Goal: Task Accomplishment & Management: Use online tool/utility

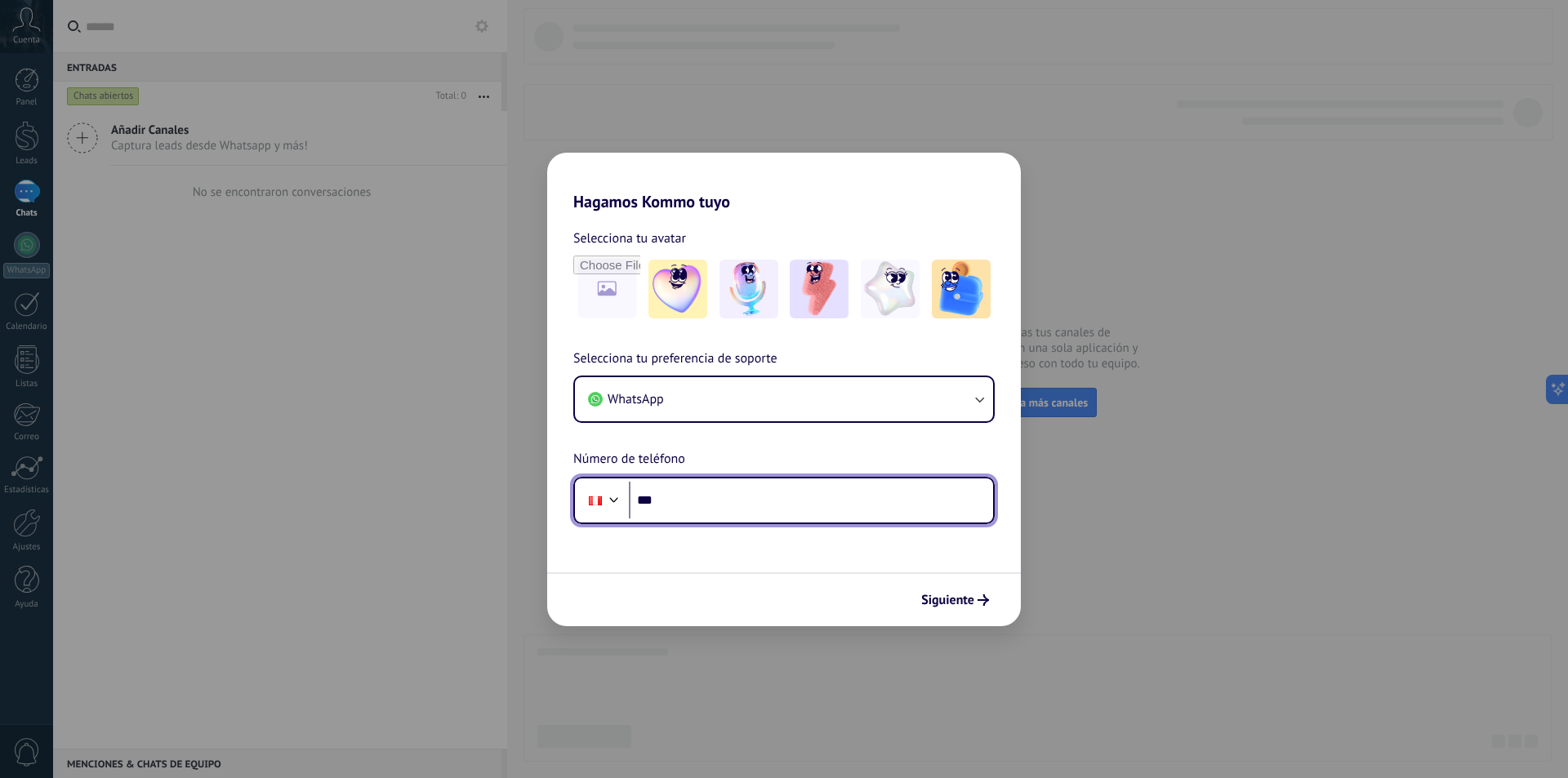
click at [728, 509] on input "***" at bounding box center [811, 500] width 364 height 37
type input "**********"
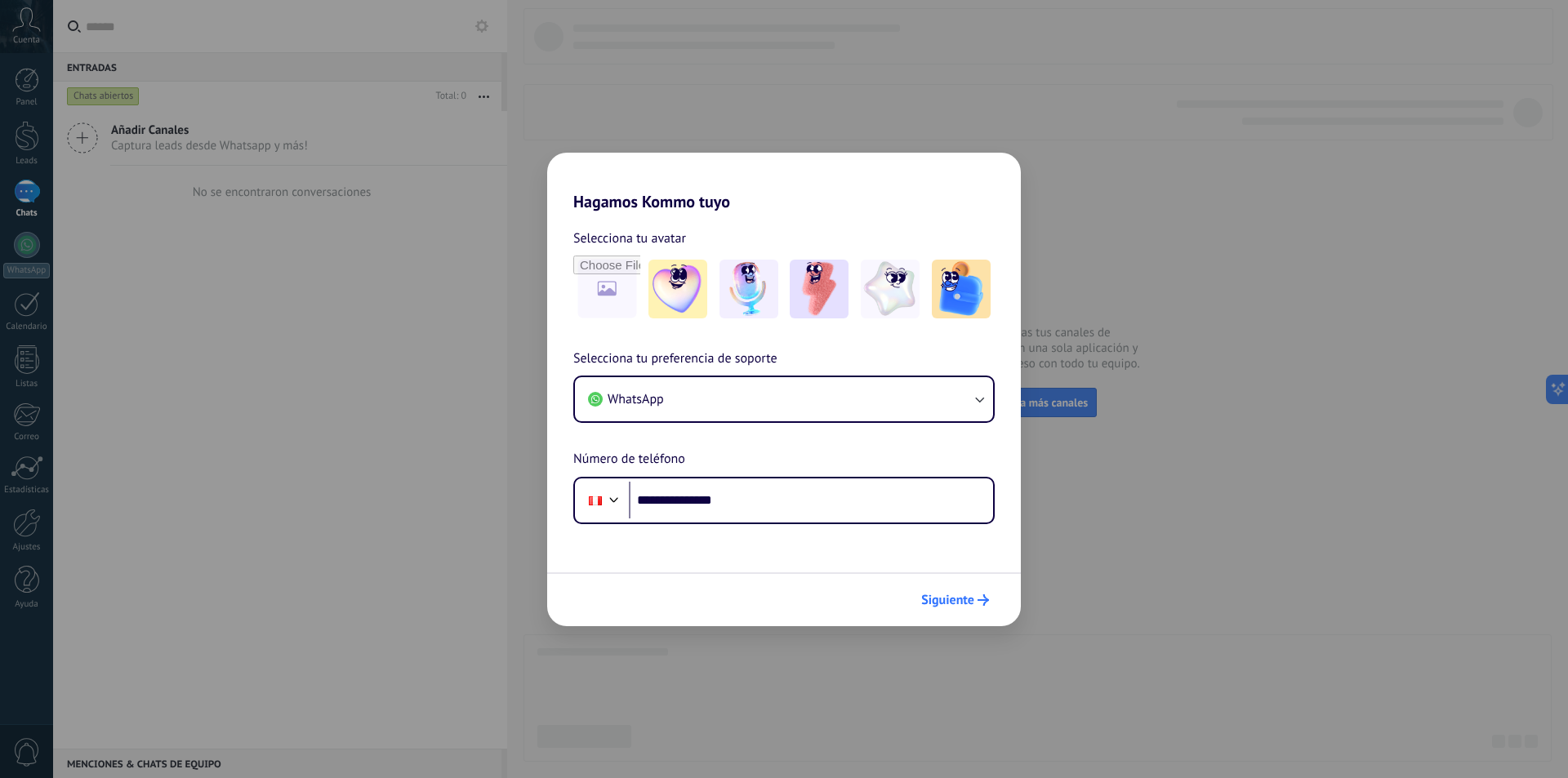
click at [951, 591] on button "Siguiente" at bounding box center [955, 599] width 82 height 28
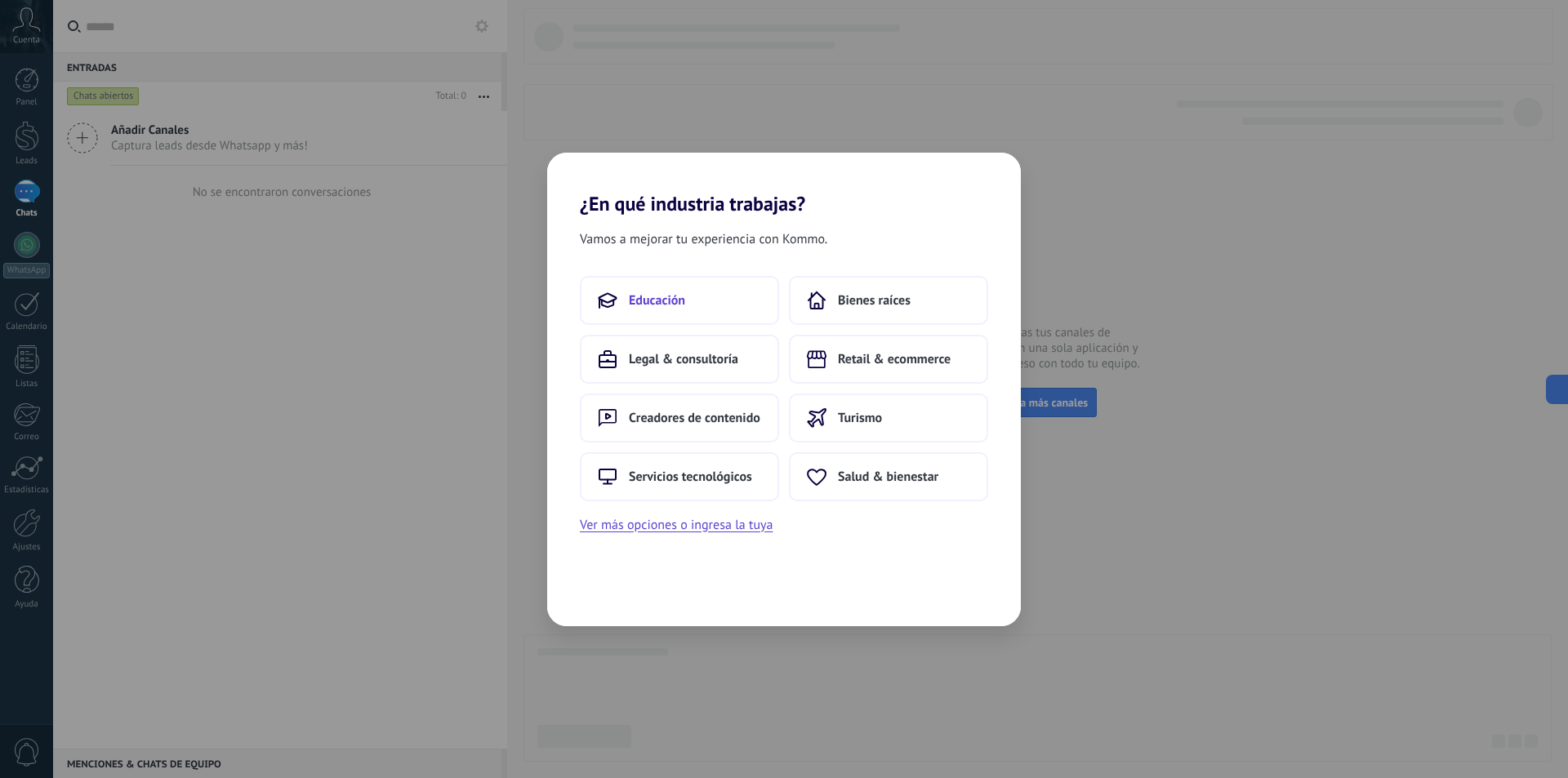
click at [701, 293] on button "Educación" at bounding box center [679, 300] width 199 height 49
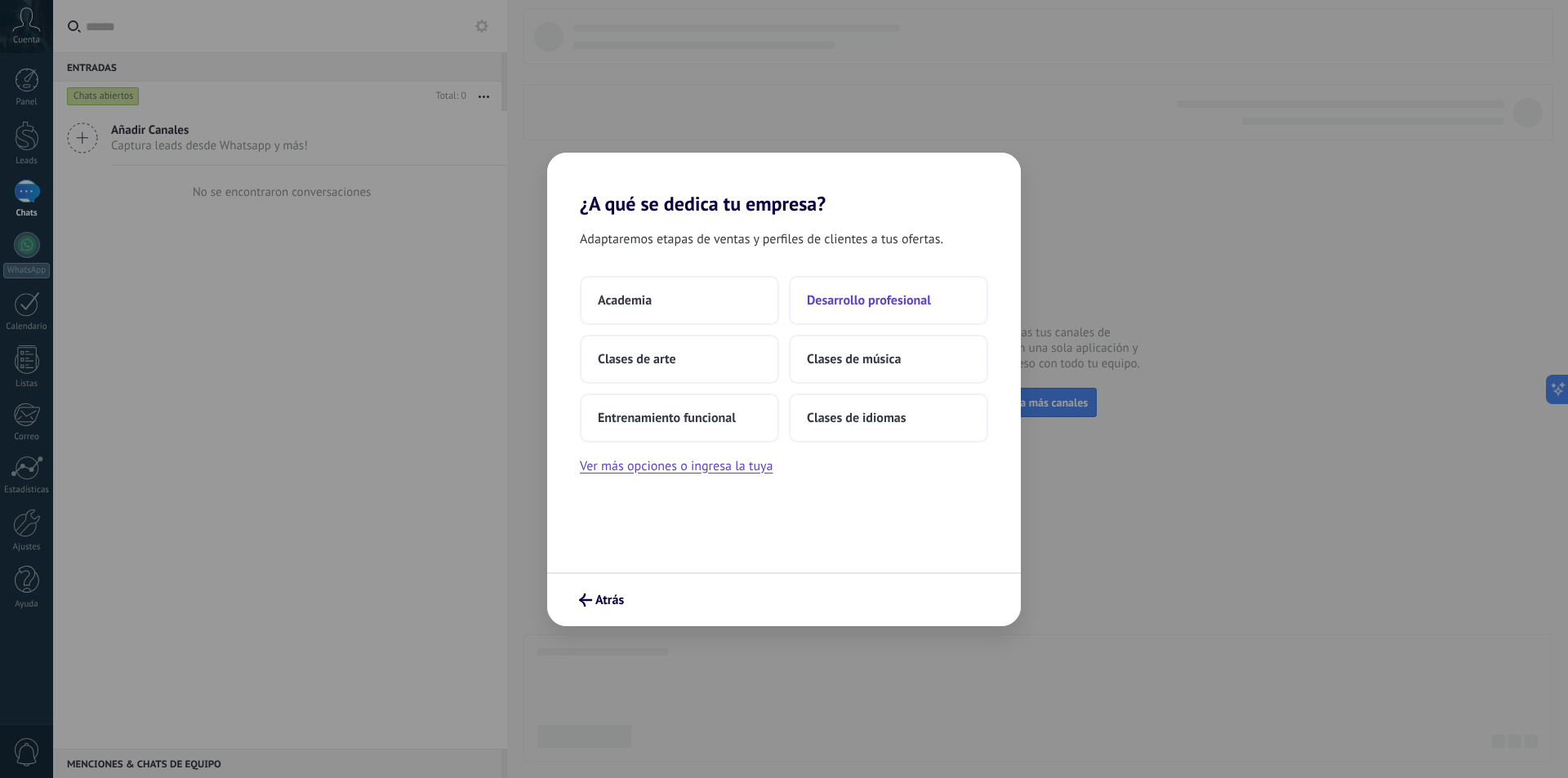
click at [895, 307] on span "Desarrollo profesional" at bounding box center [869, 300] width 124 height 16
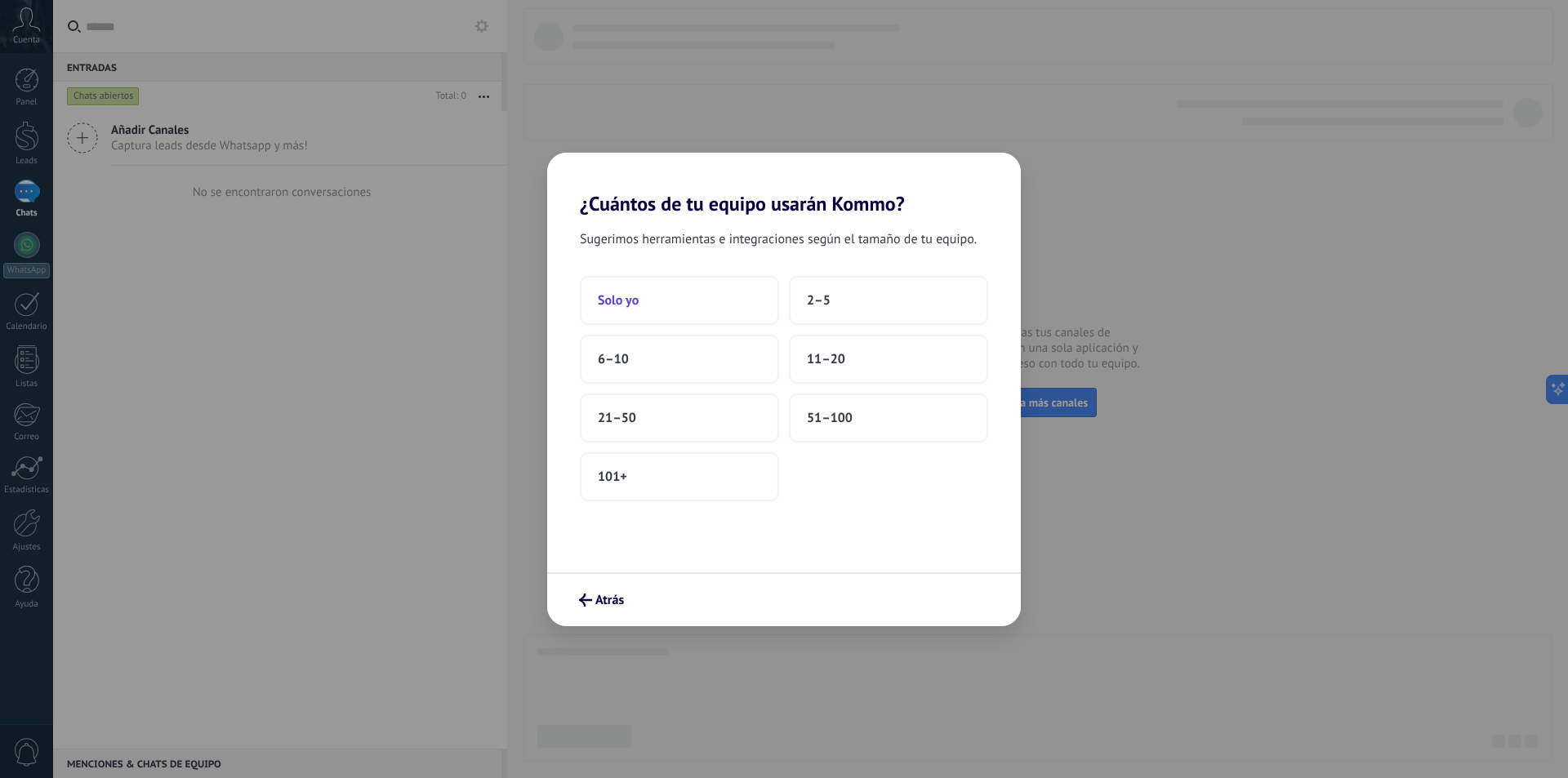
click at [710, 301] on button "Solo yo" at bounding box center [679, 300] width 199 height 49
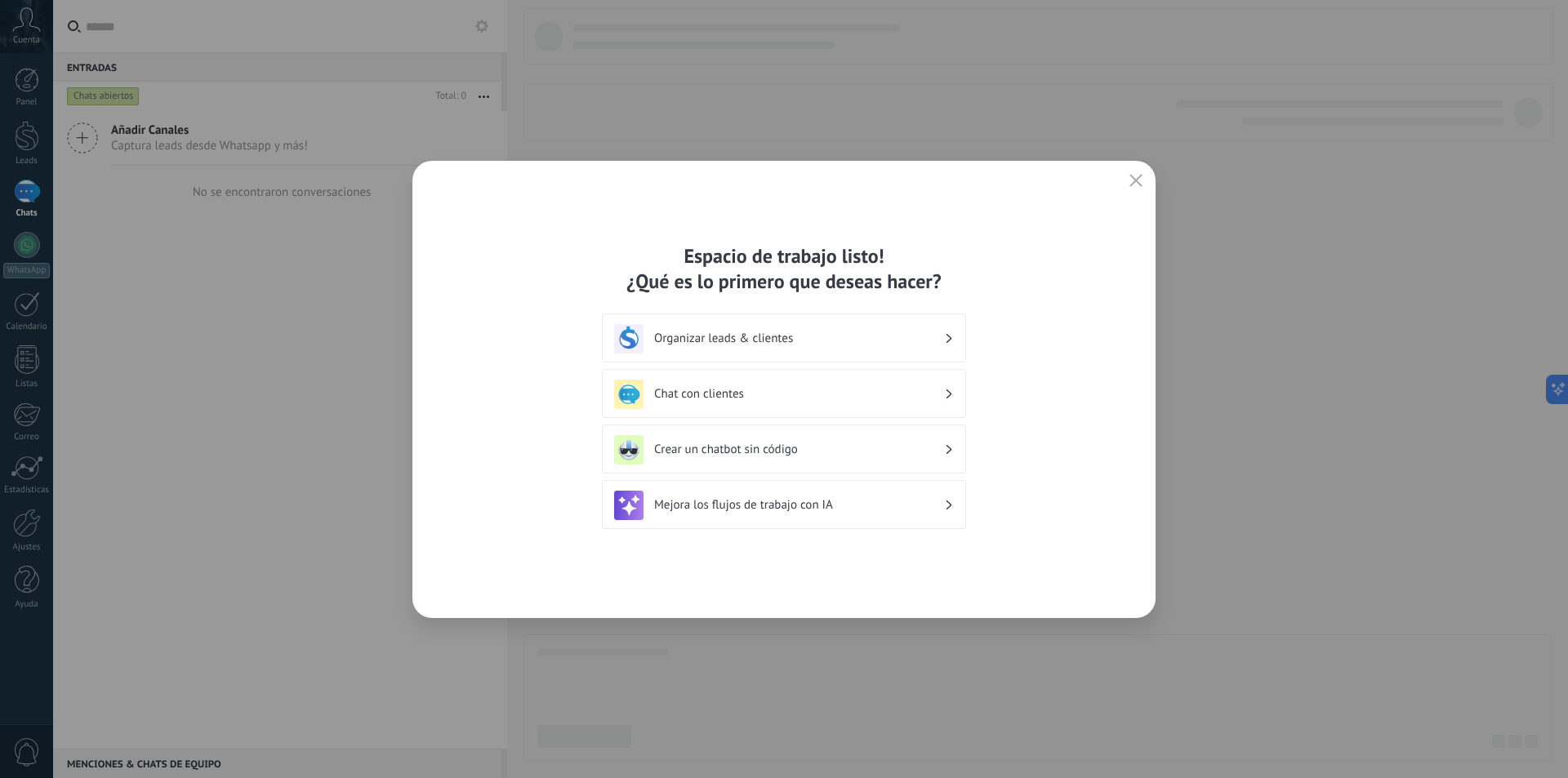
click at [796, 455] on h3 "Crear un chatbot sin código" at bounding box center [798, 449] width 290 height 15
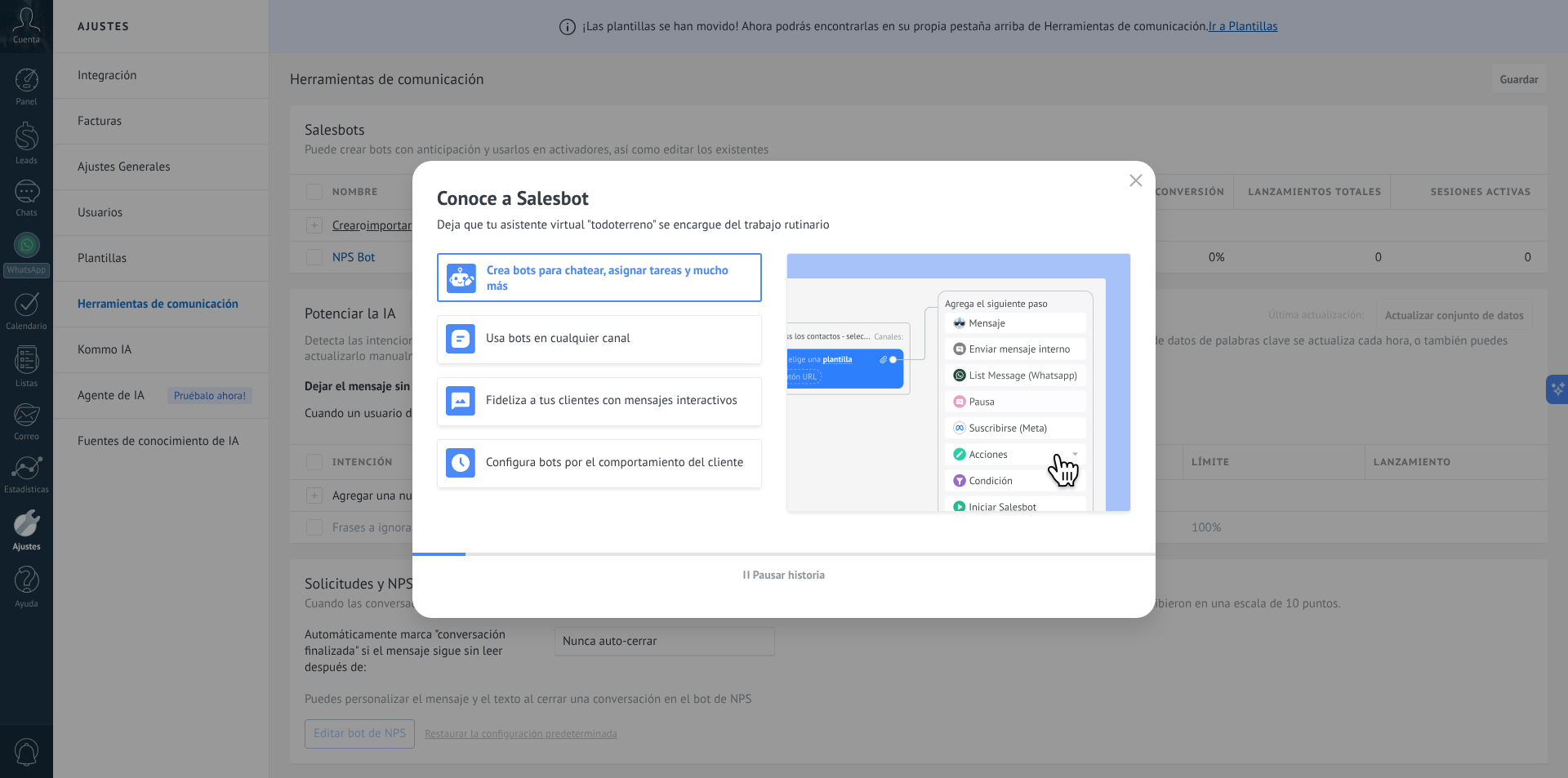
click at [1137, 177] on icon "button" at bounding box center [1136, 181] width 13 height 13
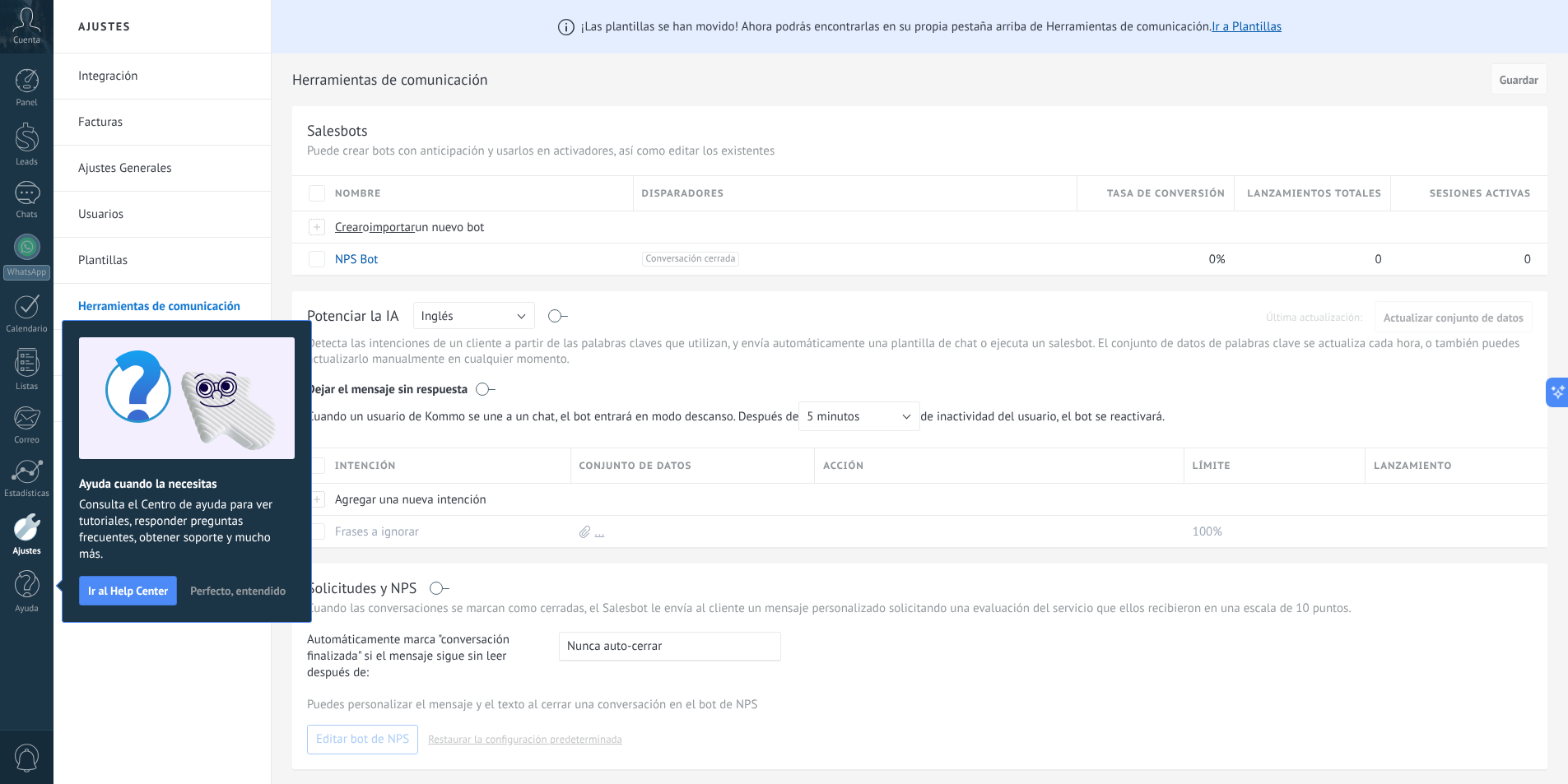
click at [28, 18] on icon at bounding box center [27, 20] width 29 height 25
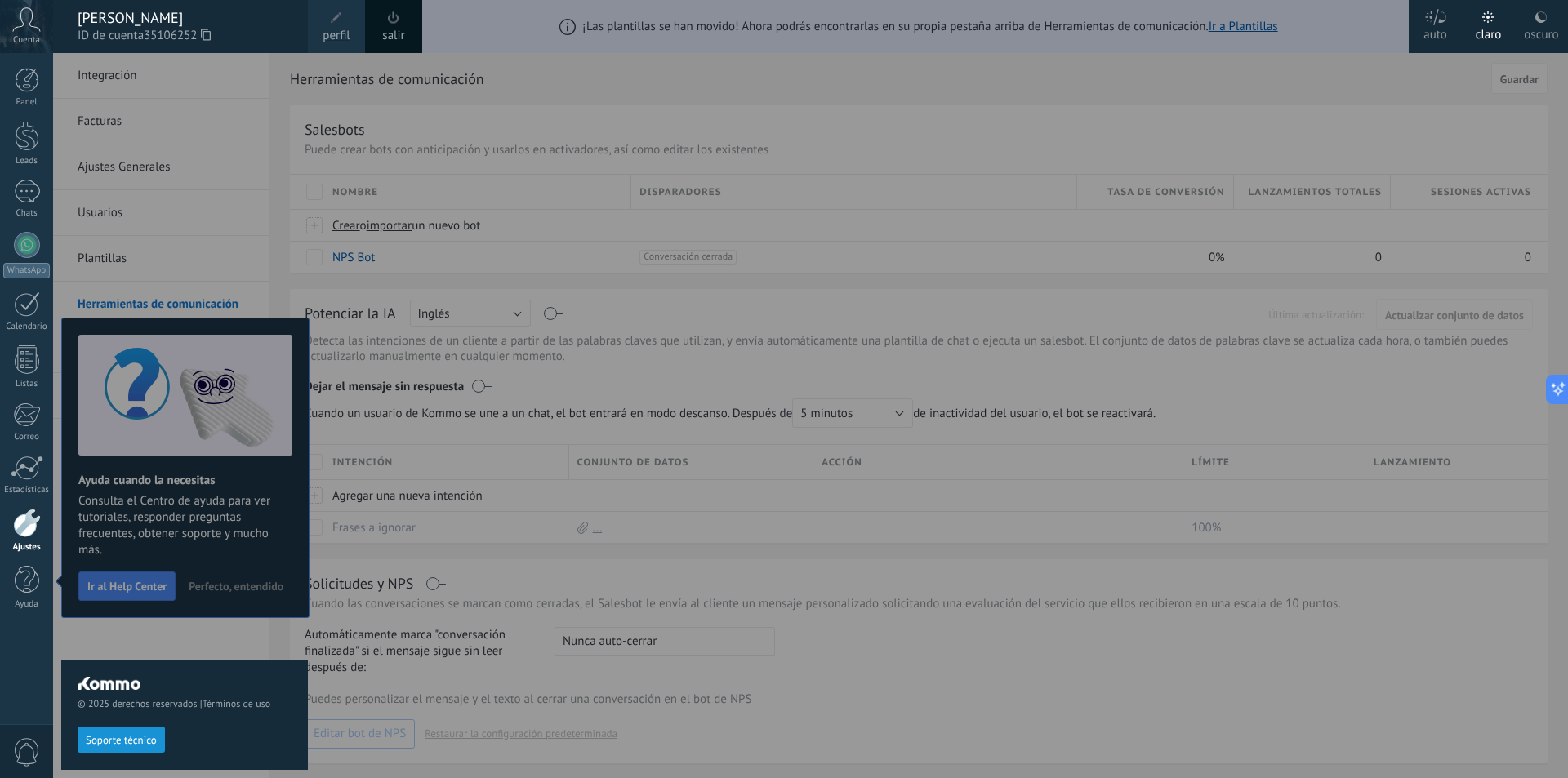
click at [26, 26] on icon at bounding box center [27, 20] width 29 height 25
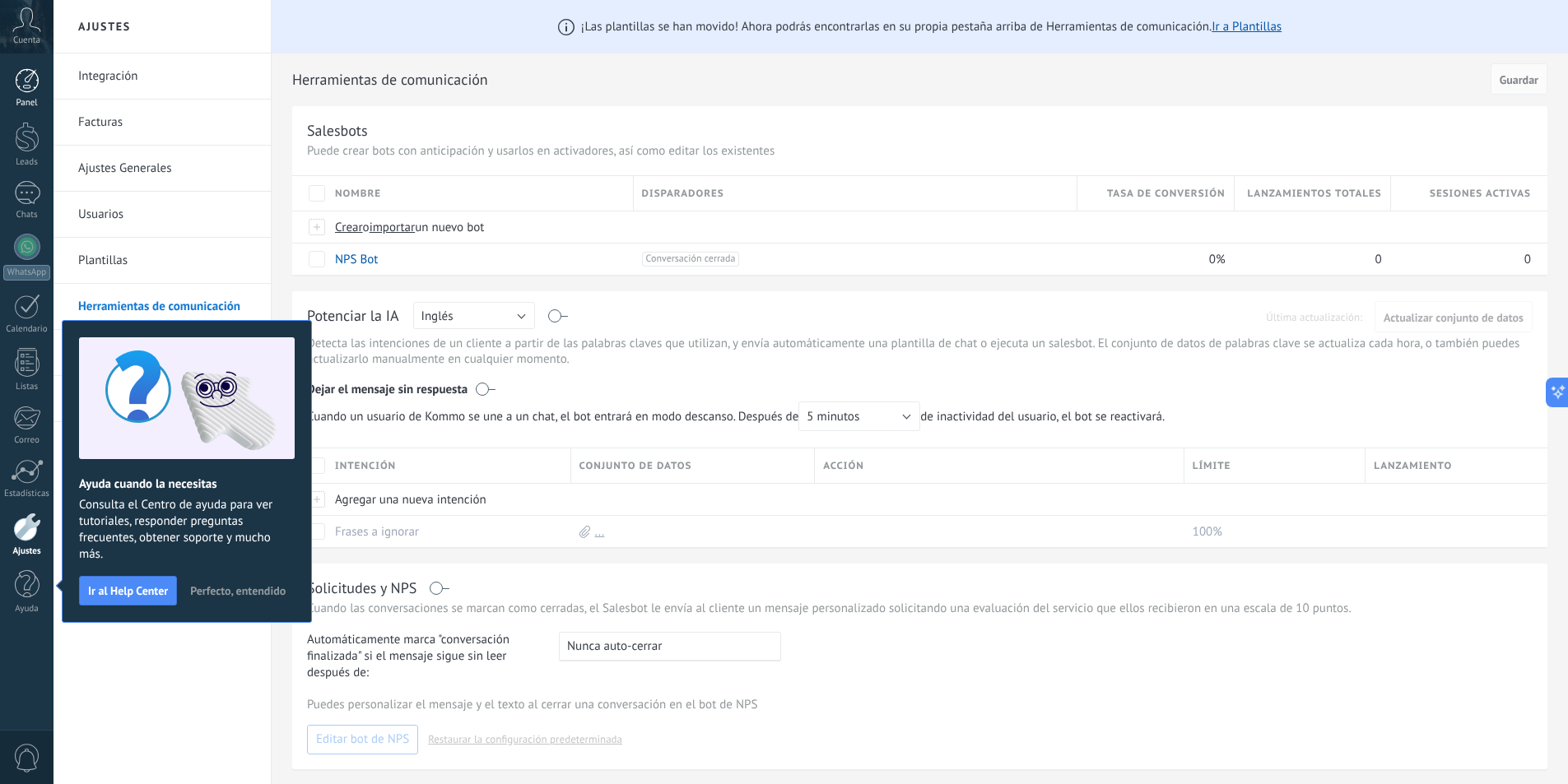
click at [14, 81] on link "Panel" at bounding box center [27, 89] width 54 height 40
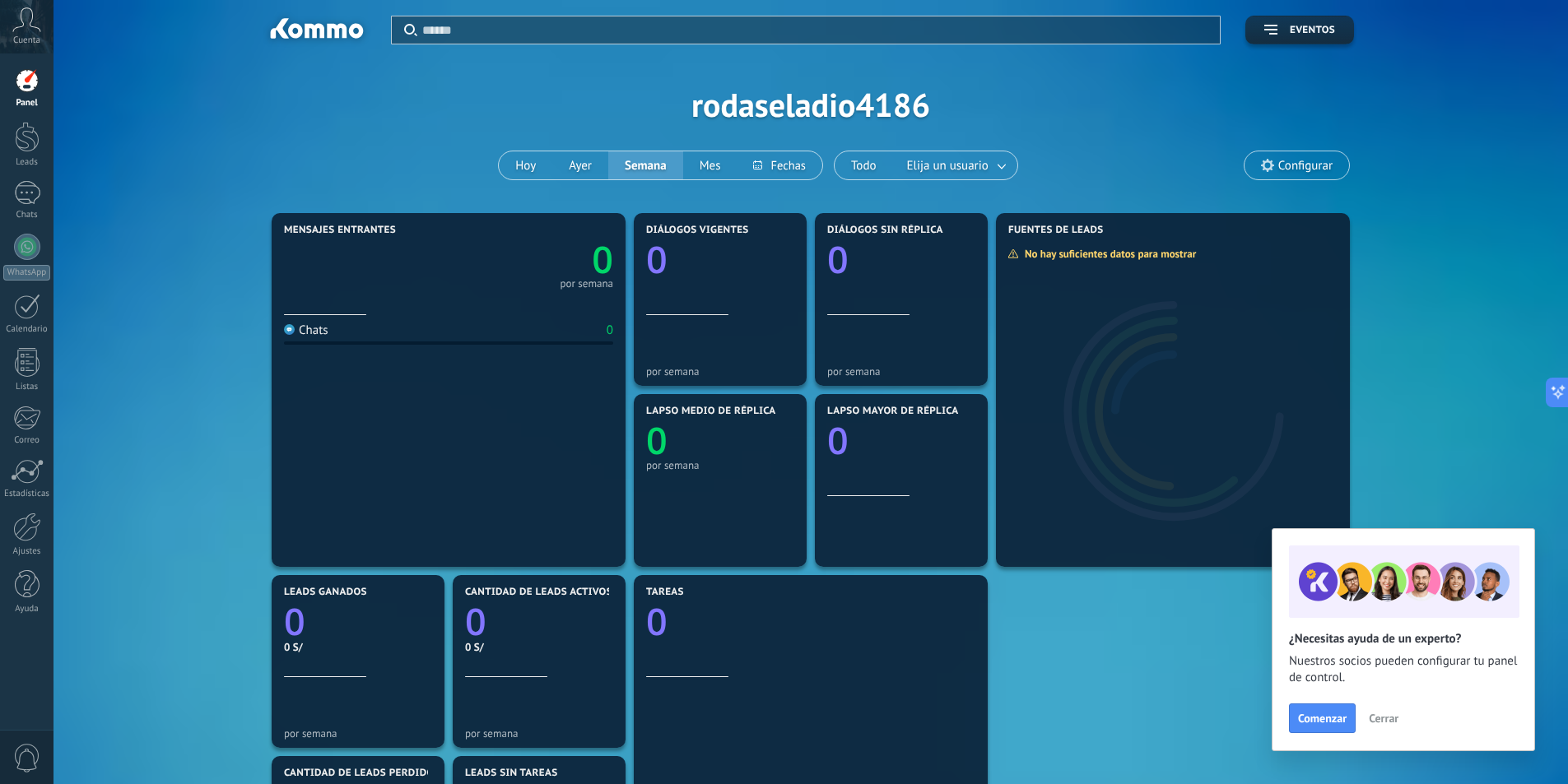
click at [457, 121] on div "Aplicar Eventos rodaseladio4186 [DATE] [DATE] Semana Mes Todo Elija un usuario …" at bounding box center [811, 104] width 1465 height 209
click at [1391, 724] on span "Cerrar" at bounding box center [1383, 719] width 30 height 12
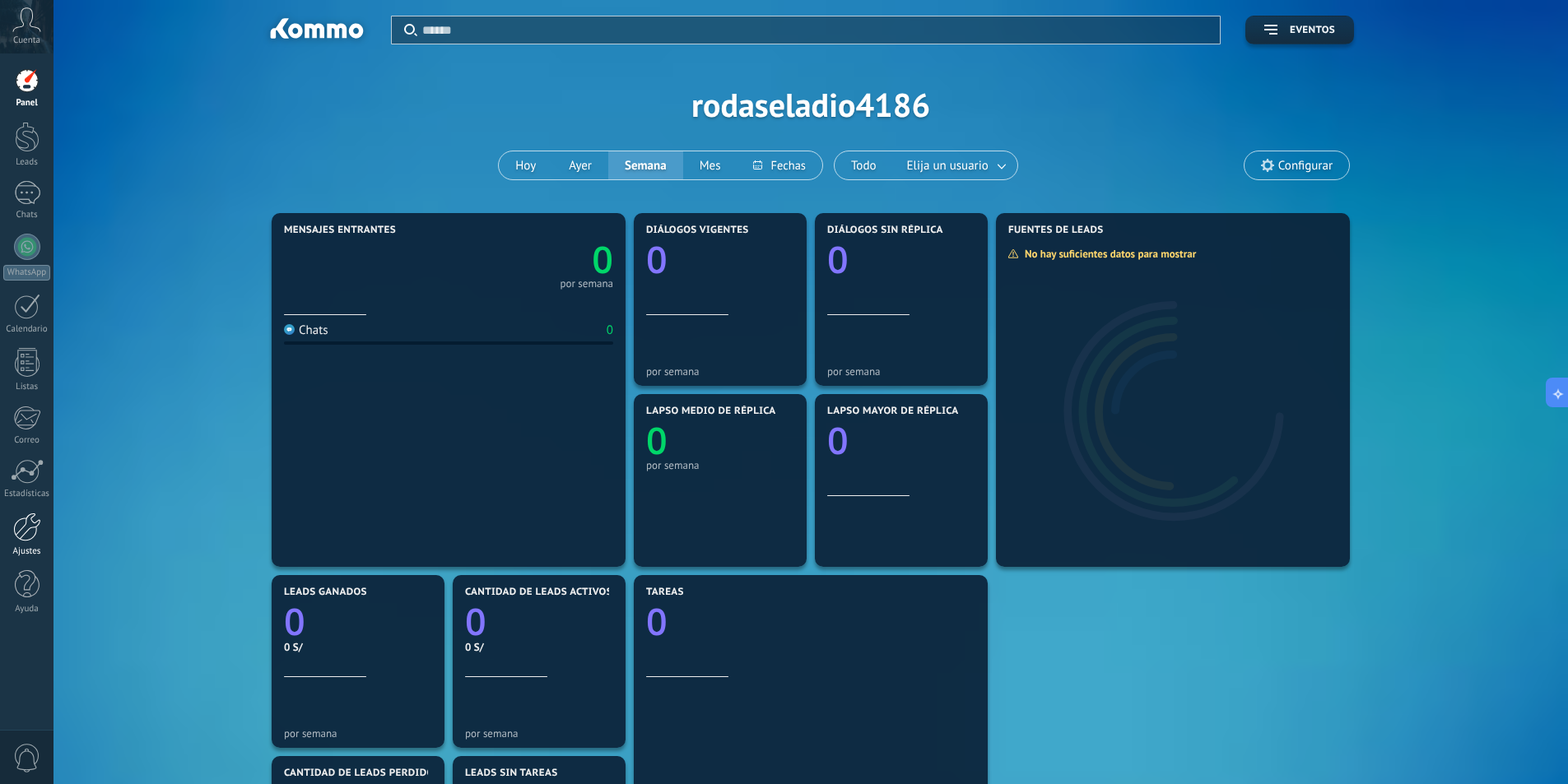
click at [32, 536] on div at bounding box center [27, 527] width 28 height 29
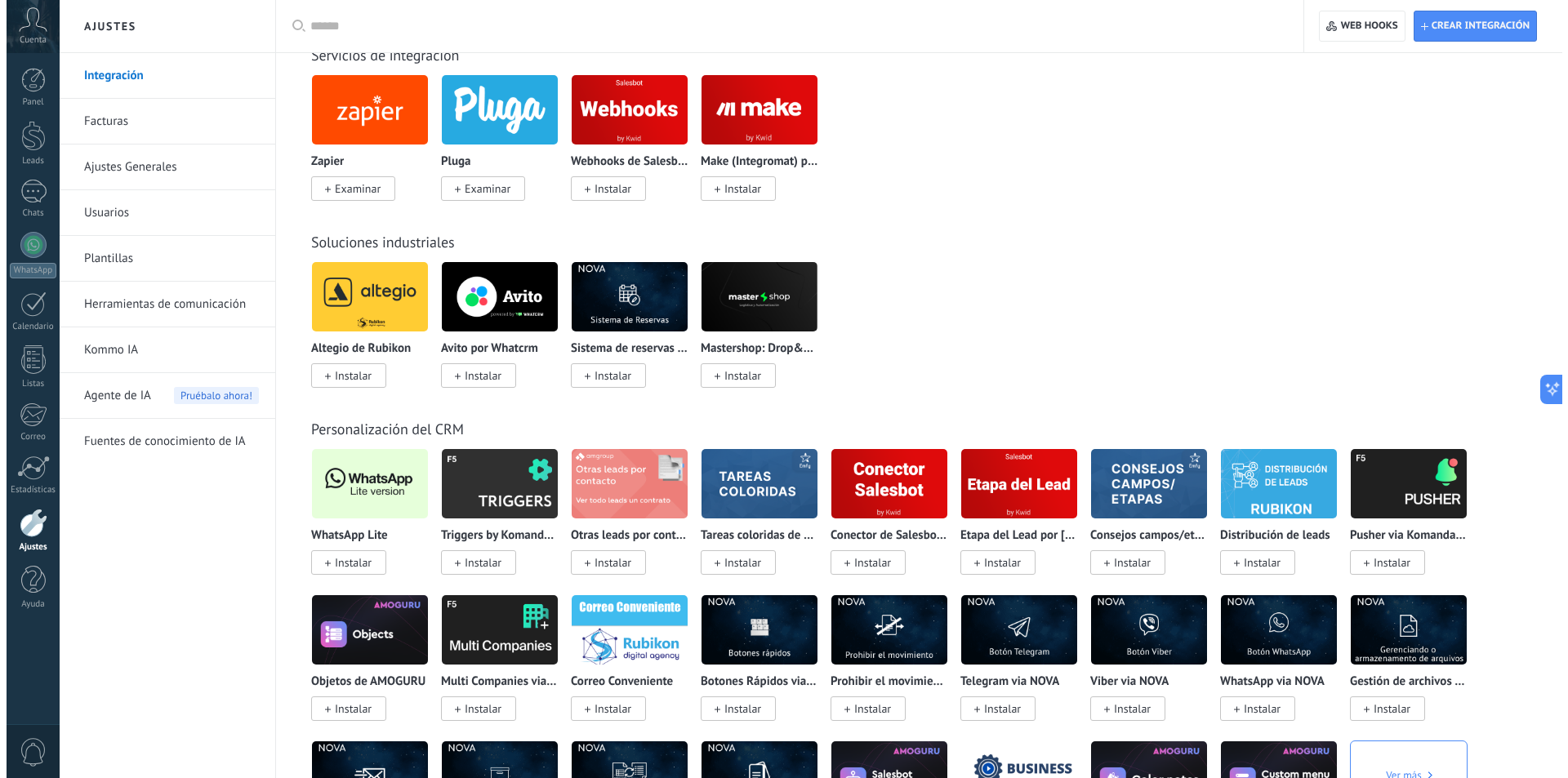
scroll to position [2612, 0]
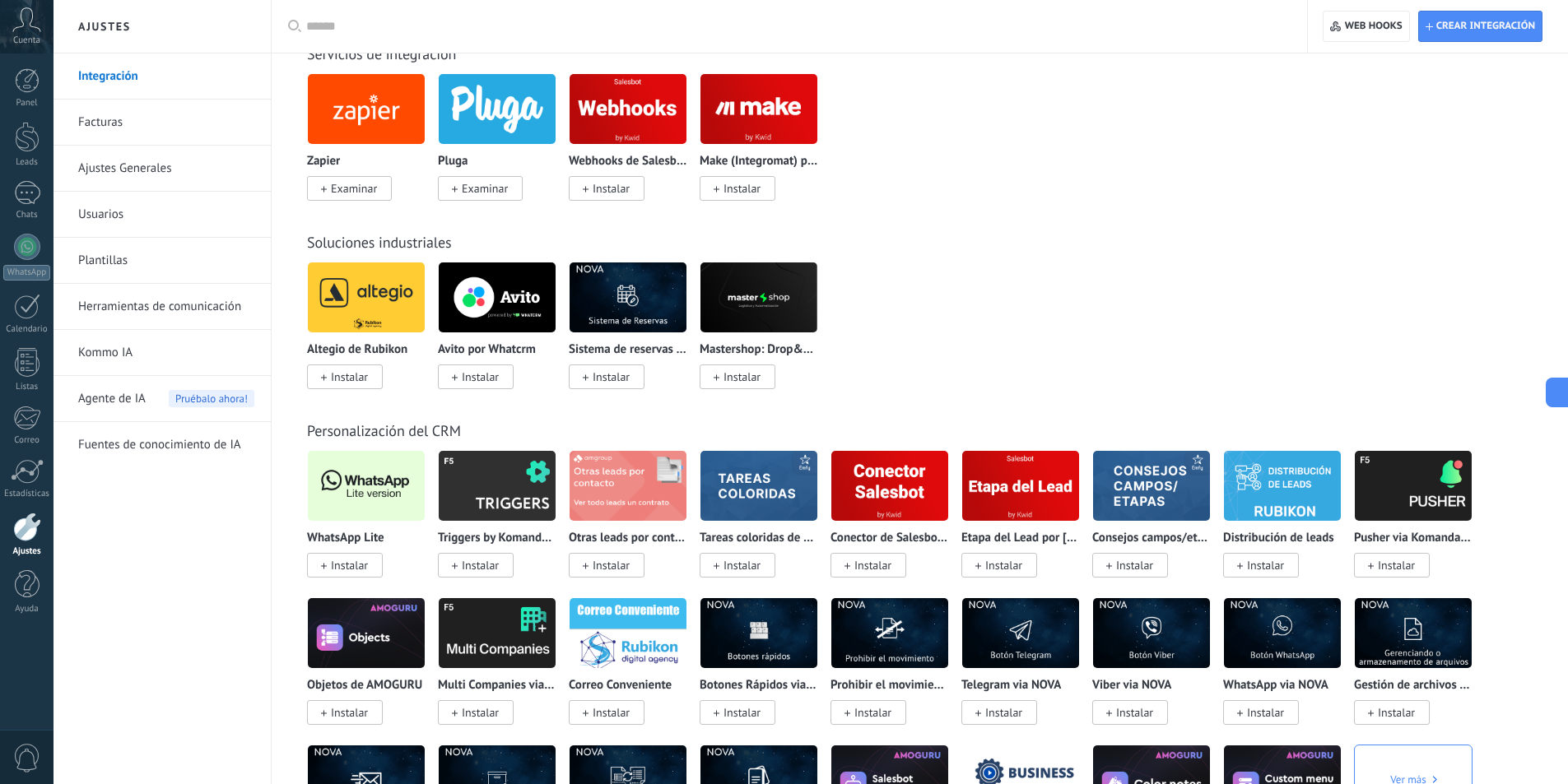
click at [361, 569] on span "Instalar" at bounding box center [349, 564] width 37 height 14
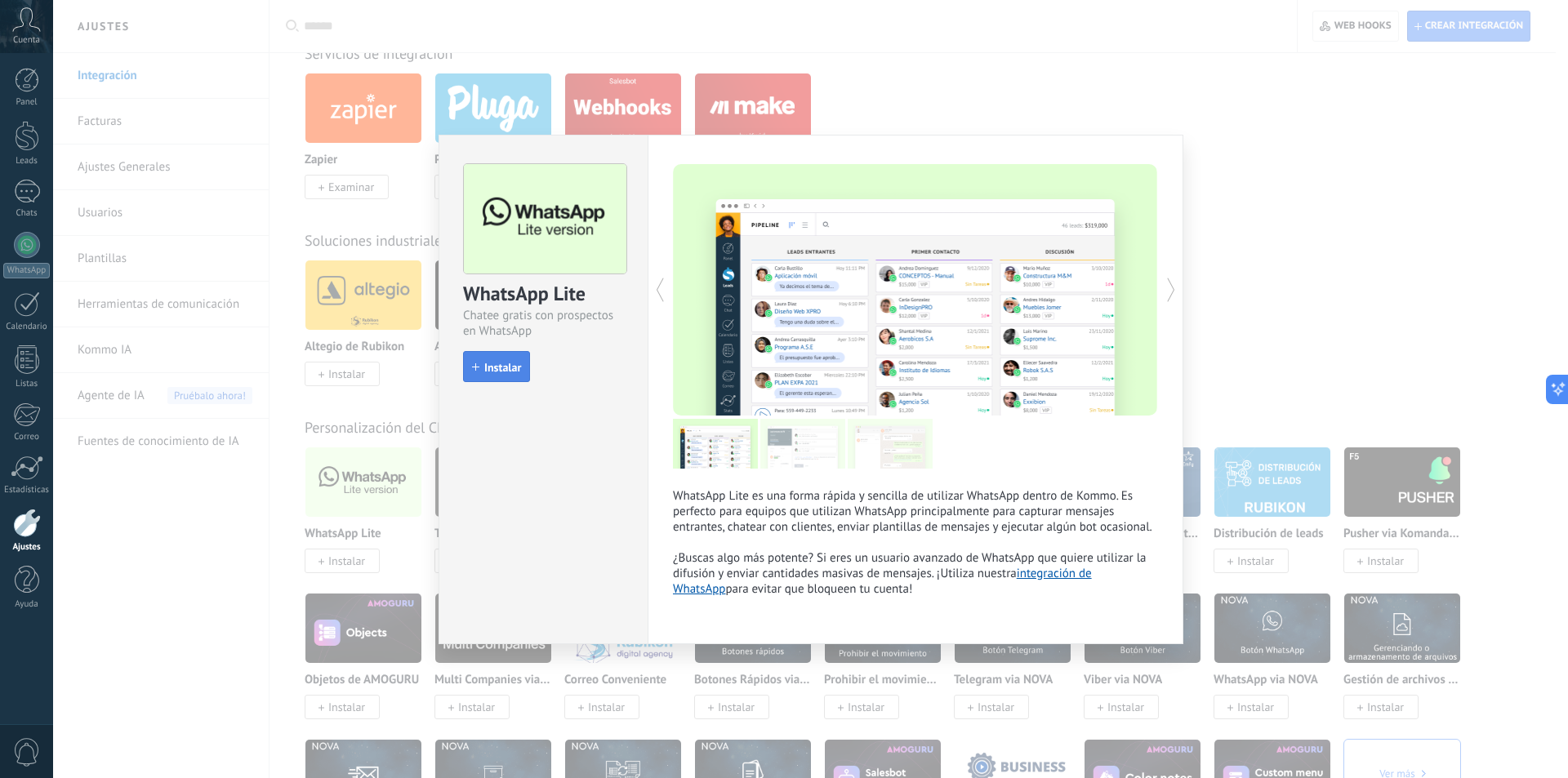
click at [505, 373] on span "Instalar" at bounding box center [503, 367] width 36 height 11
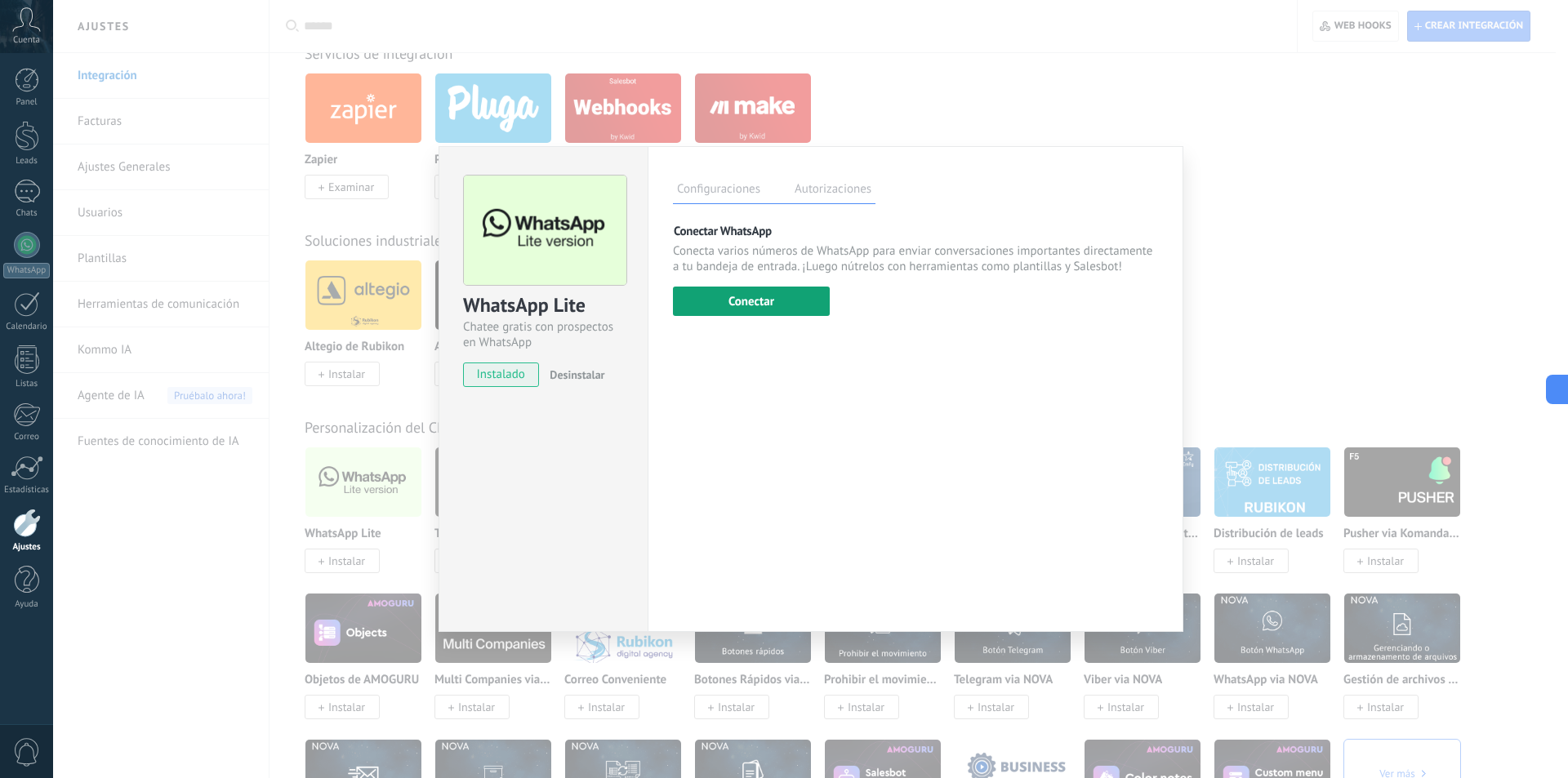
click at [786, 294] on button "Conectar" at bounding box center [751, 301] width 157 height 30
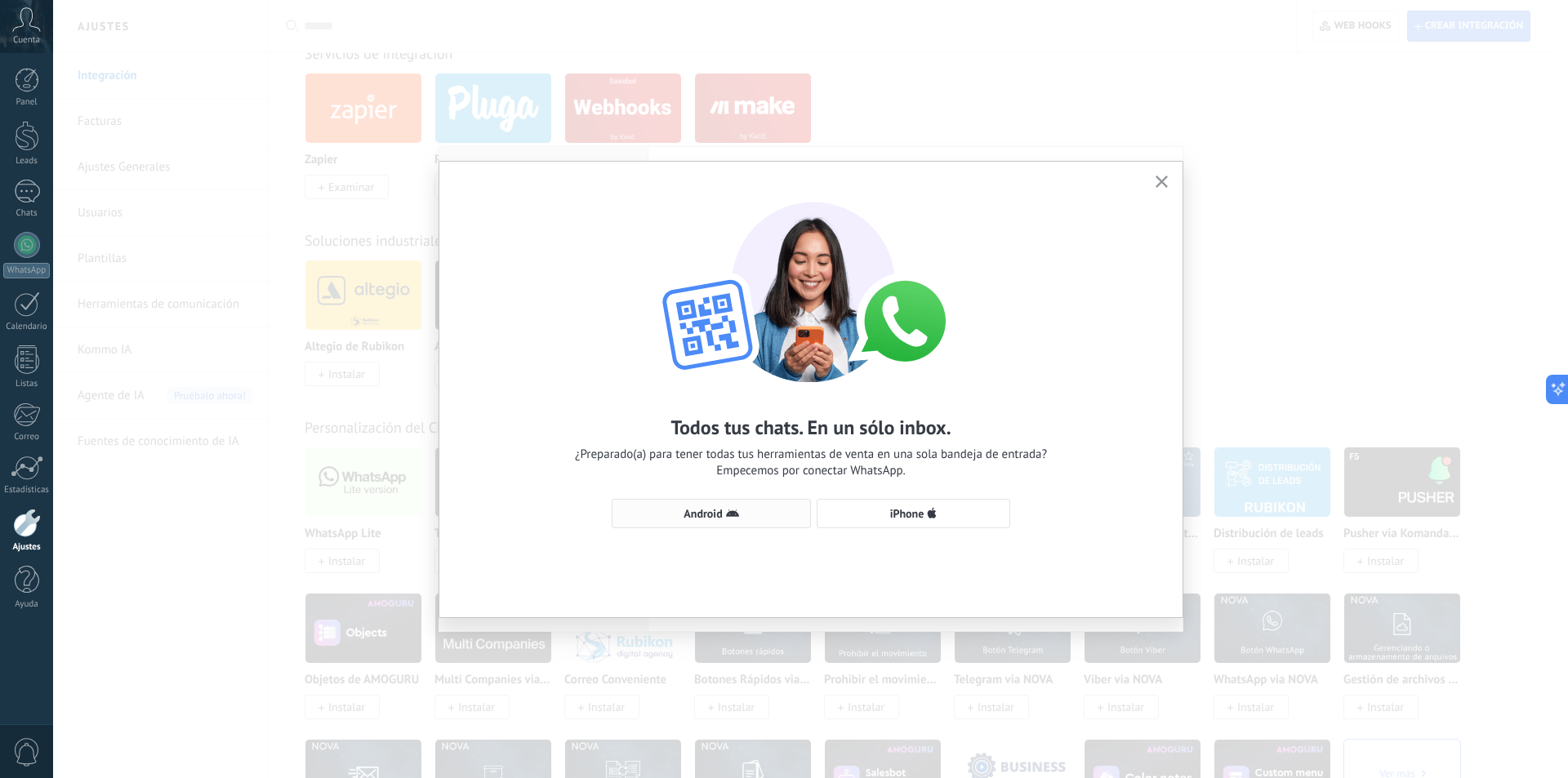
click at [736, 521] on button "Android" at bounding box center [711, 513] width 199 height 30
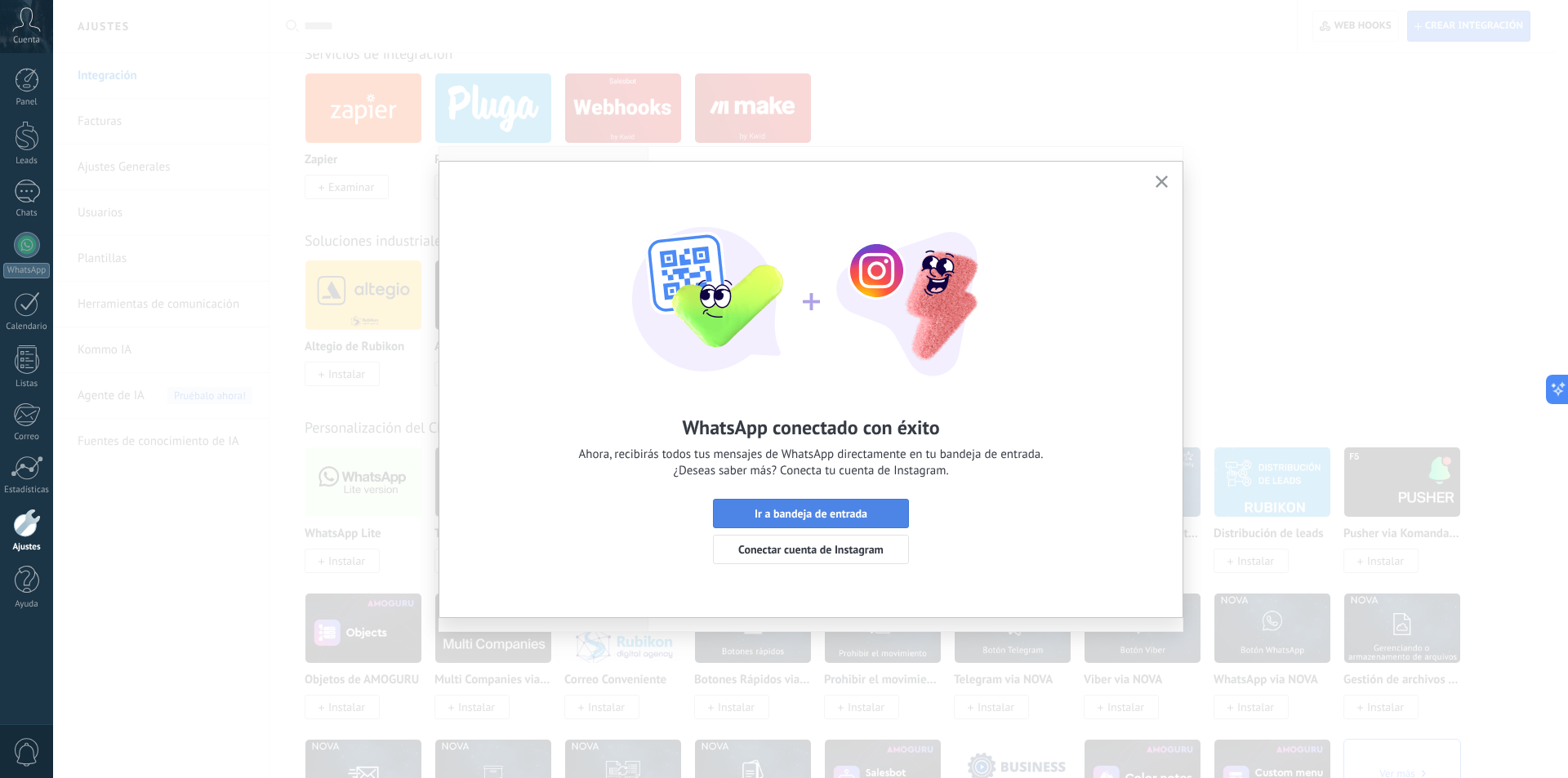
click at [865, 519] on span "Ir a bandeja de entrada" at bounding box center [811, 513] width 113 height 11
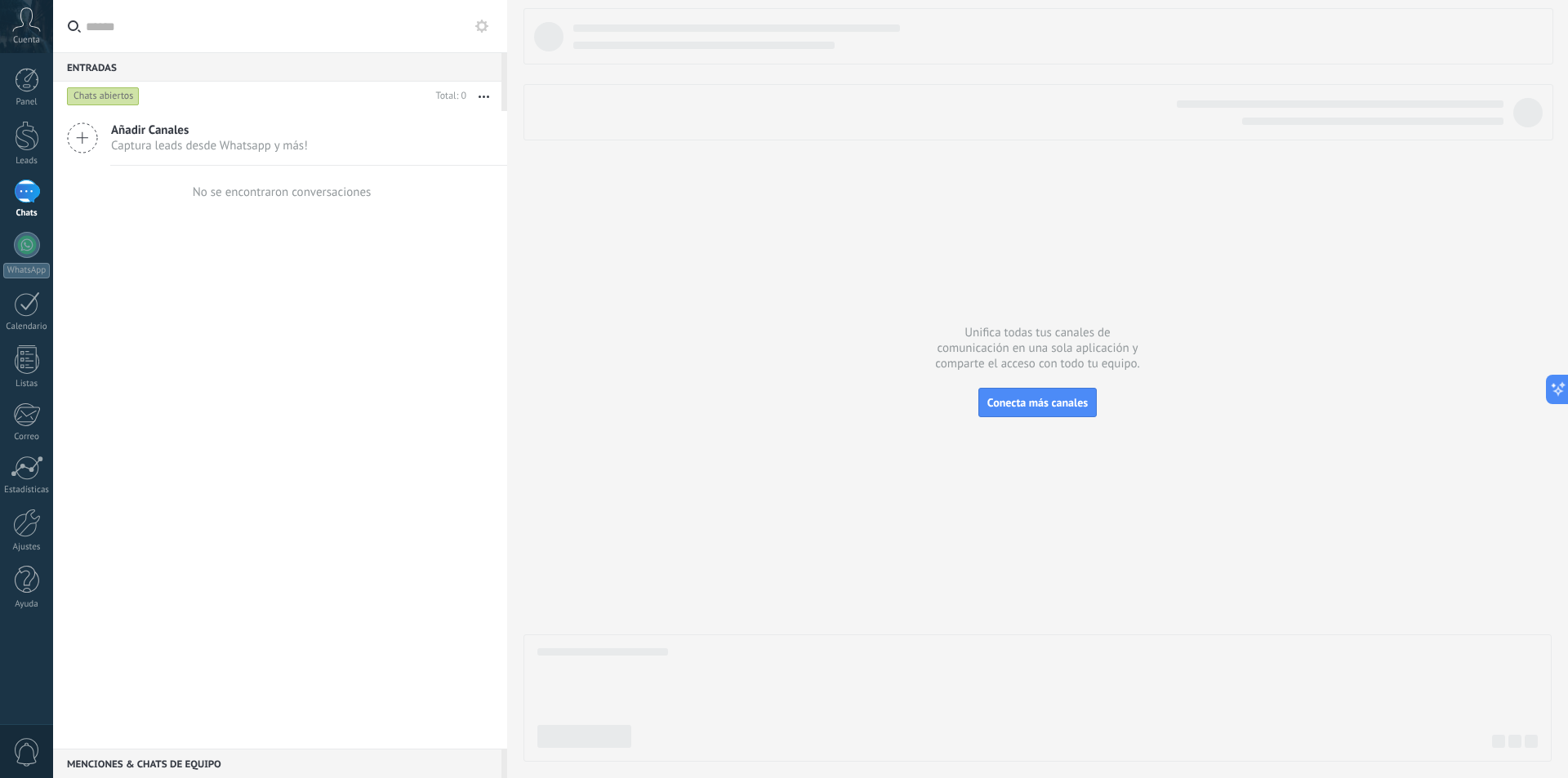
click at [260, 203] on div "No se encontraron conversaciones" at bounding box center [280, 191] width 182 height 53
click at [250, 148] on span "Captura leads desde Whatsapp y más!" at bounding box center [209, 145] width 197 height 15
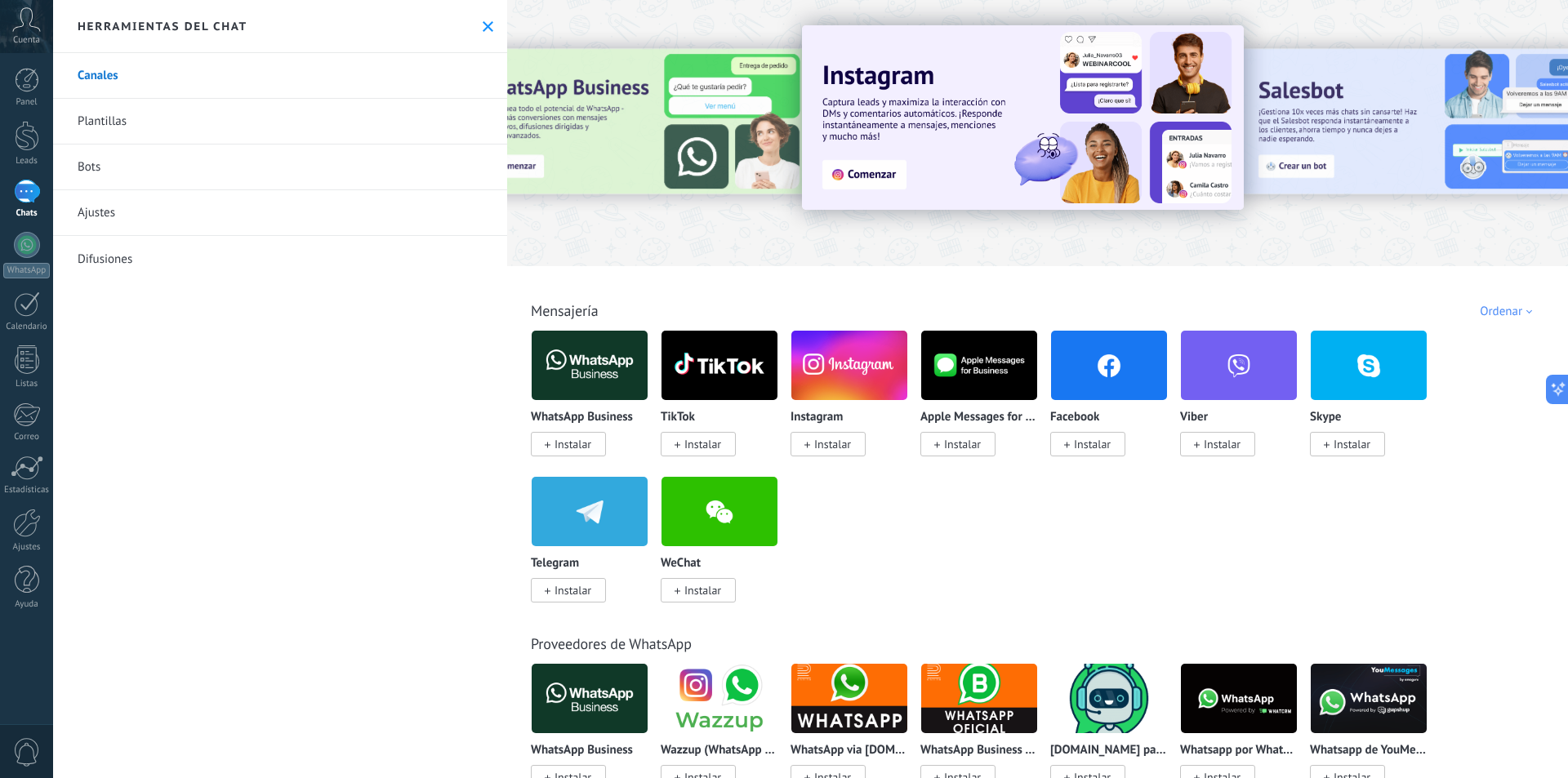
click at [486, 21] on icon at bounding box center [488, 26] width 11 height 11
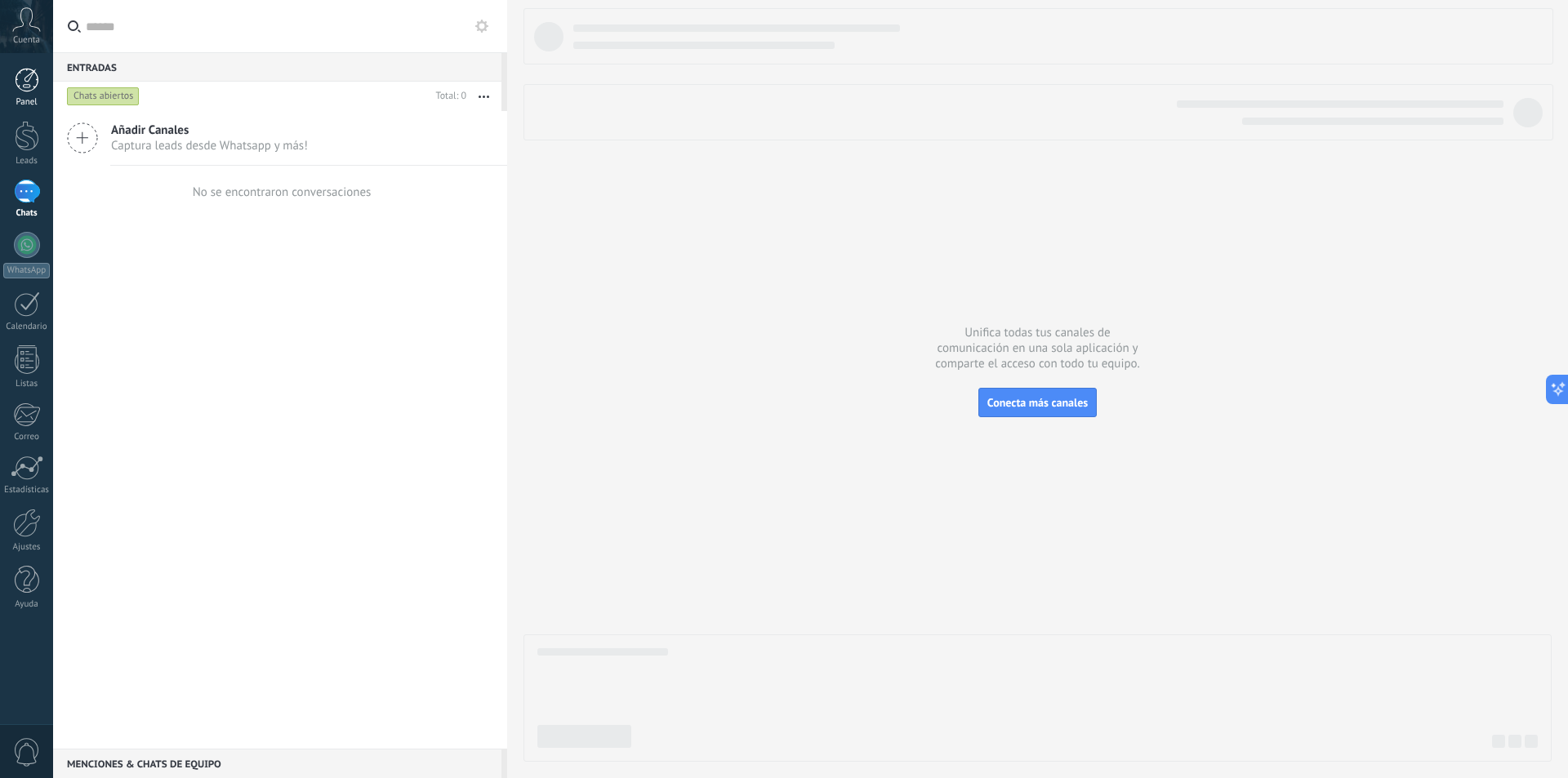
click at [27, 91] on div at bounding box center [27, 80] width 25 height 25
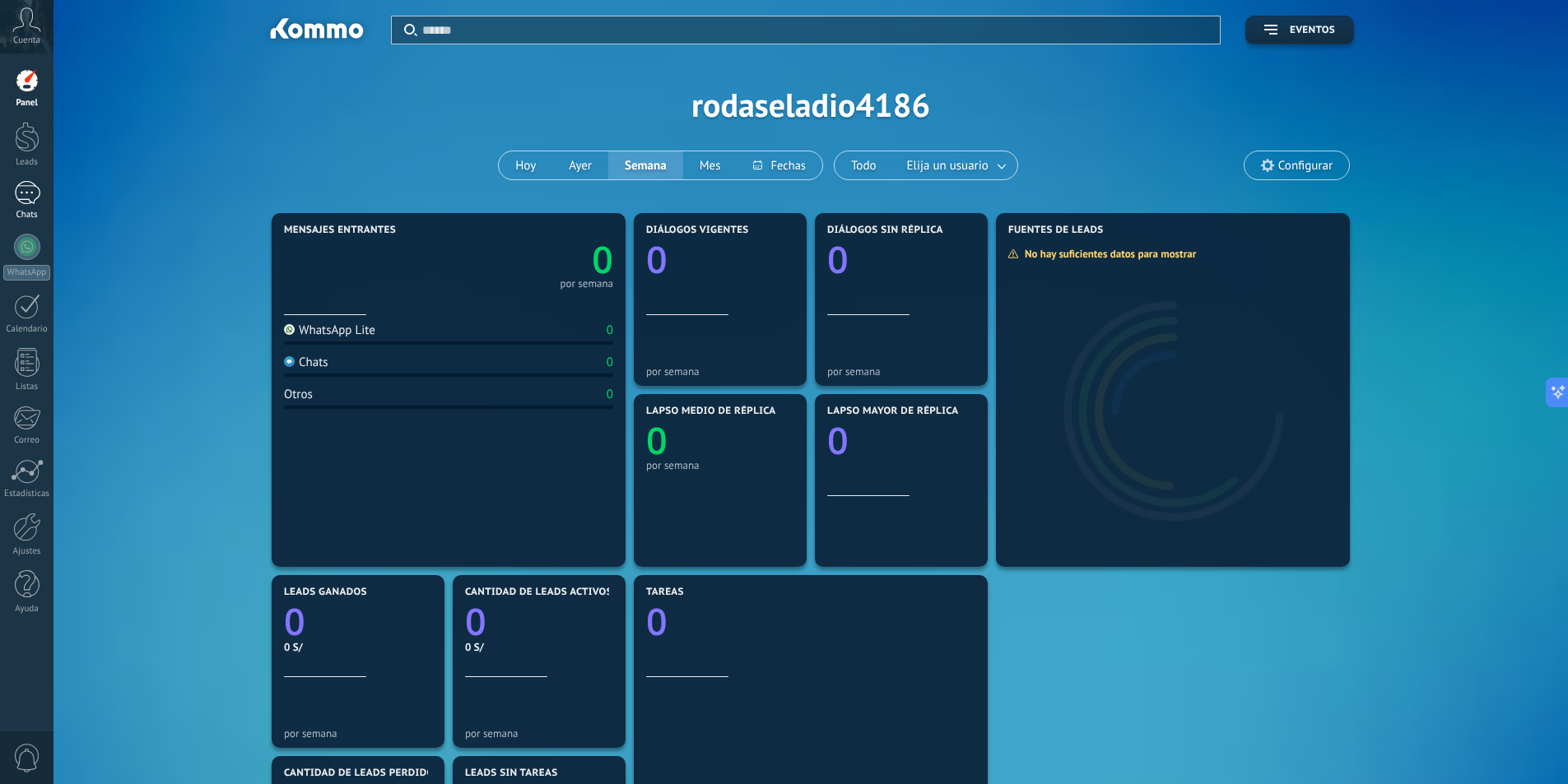
click at [21, 201] on div at bounding box center [27, 193] width 26 height 24
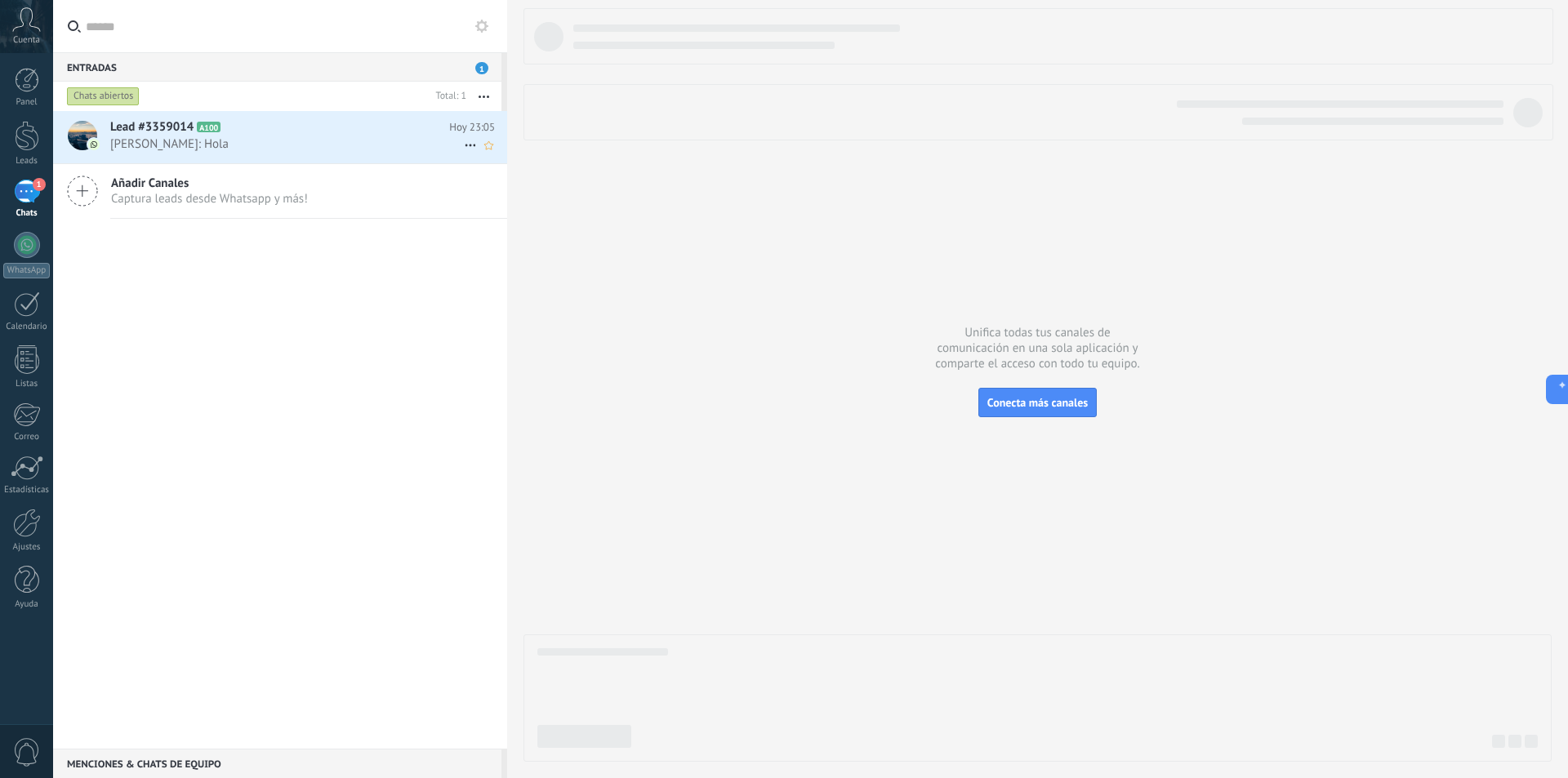
click at [402, 141] on span "[PERSON_NAME]: Hola" at bounding box center [287, 144] width 354 height 15
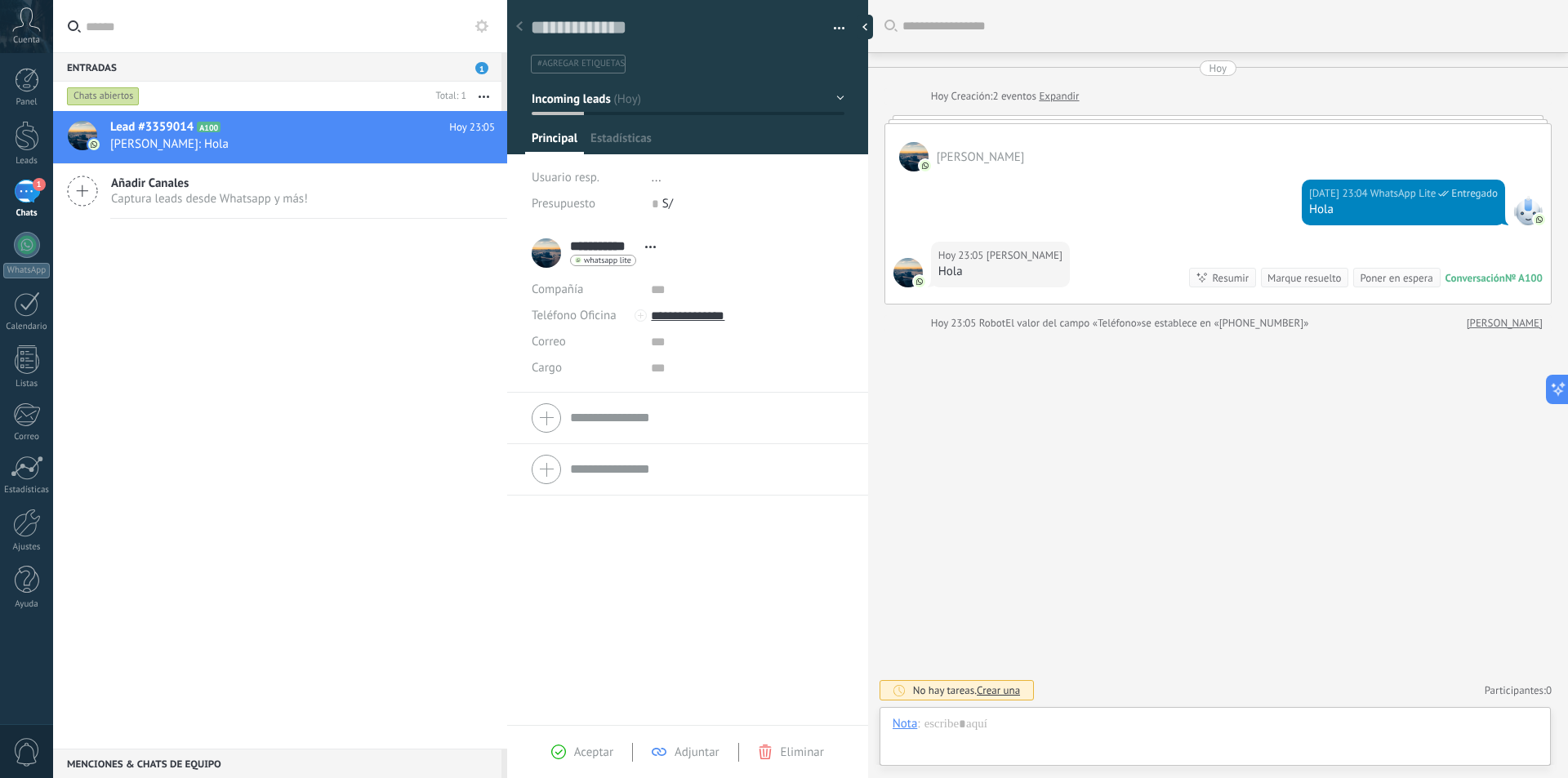
scroll to position [25, 0]
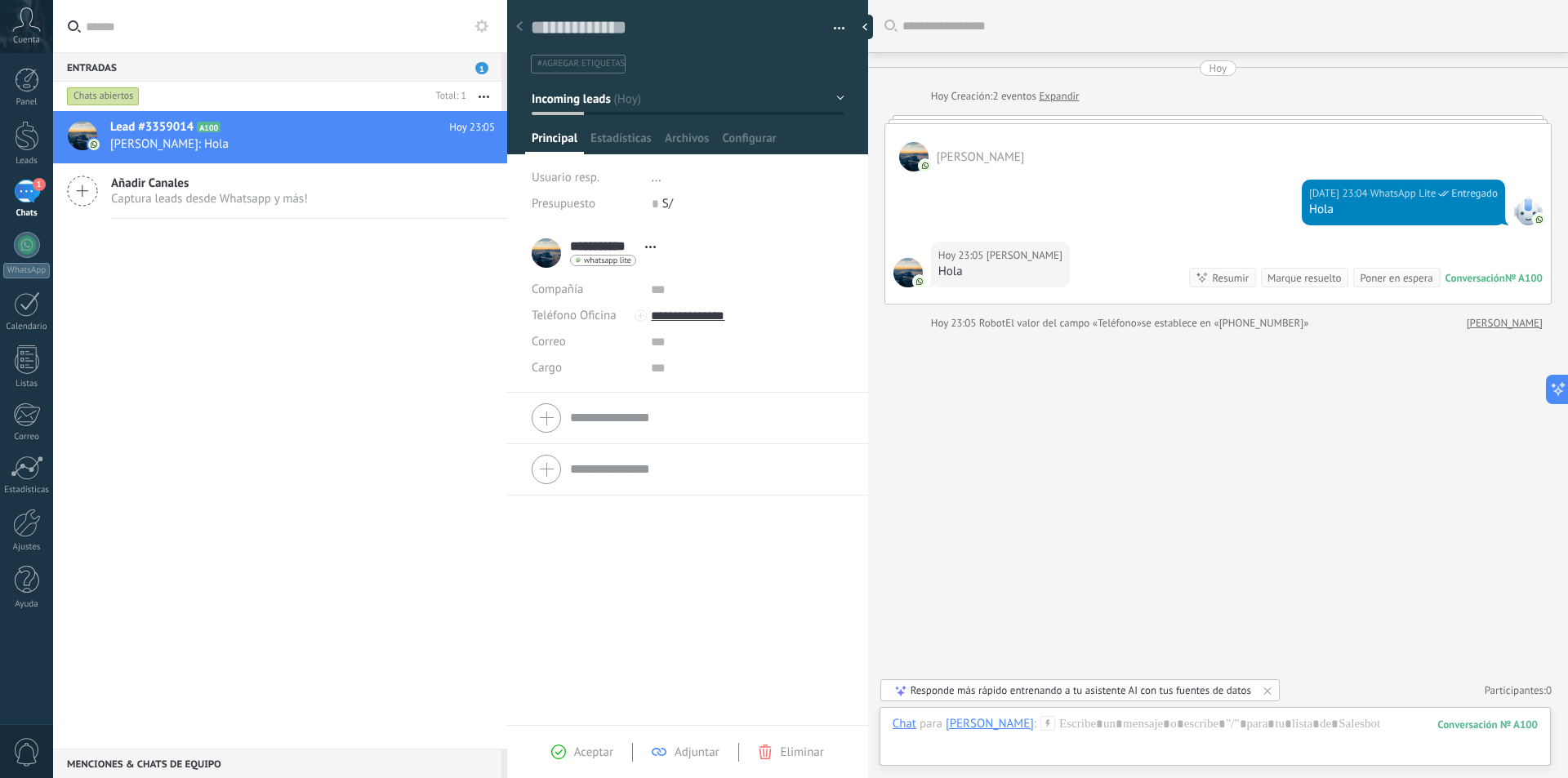
click at [550, 252] on div "**********" at bounding box center [598, 252] width 132 height 41
drag, startPoint x: 550, startPoint y: 252, endPoint x: 540, endPoint y: 247, distance: 11.2
click at [540, 247] on div "**********" at bounding box center [598, 252] width 132 height 41
click at [611, 132] on span "Estadísticas" at bounding box center [621, 142] width 61 height 24
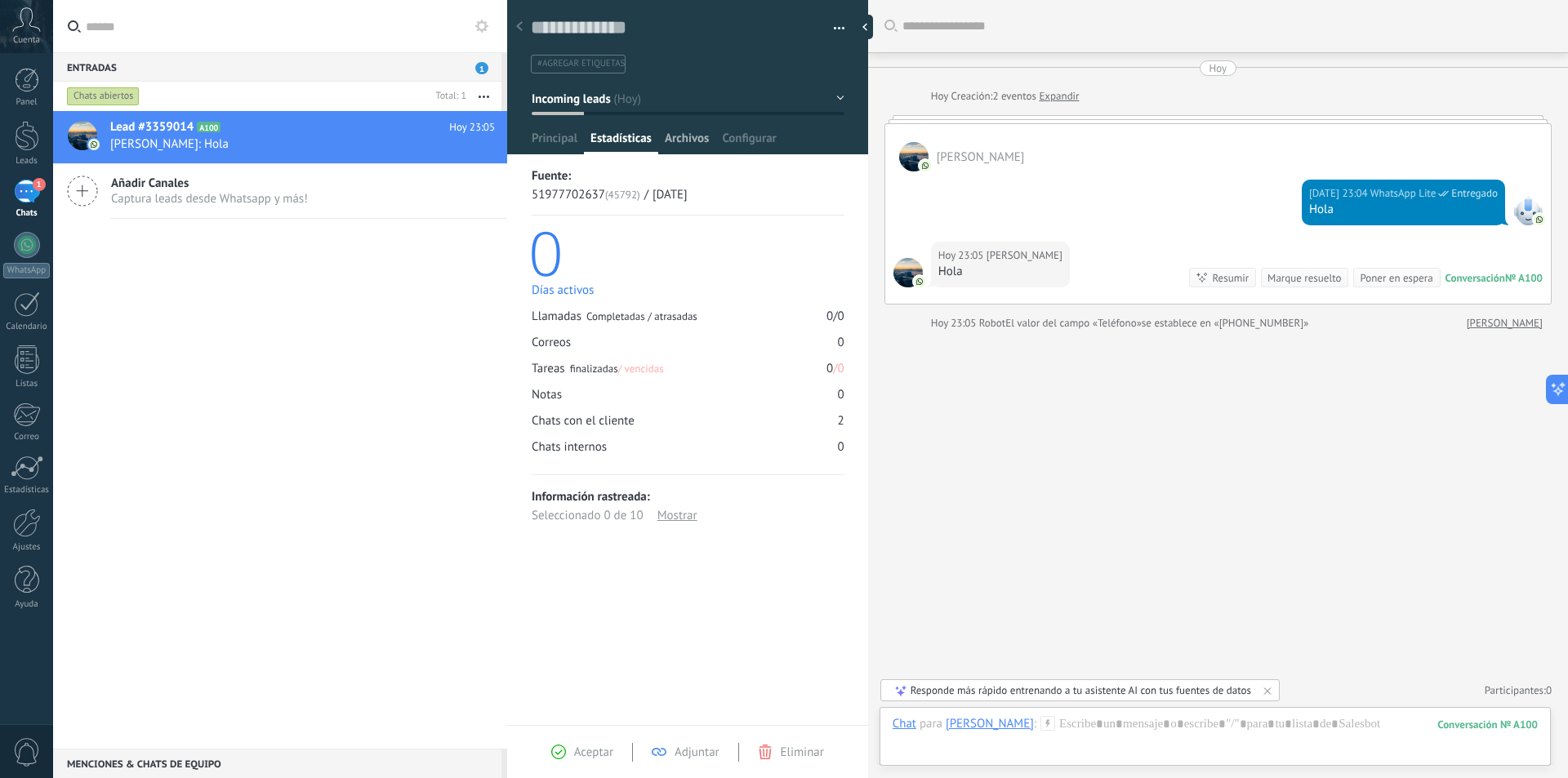
click at [697, 142] on span "Archivos" at bounding box center [686, 142] width 44 height 24
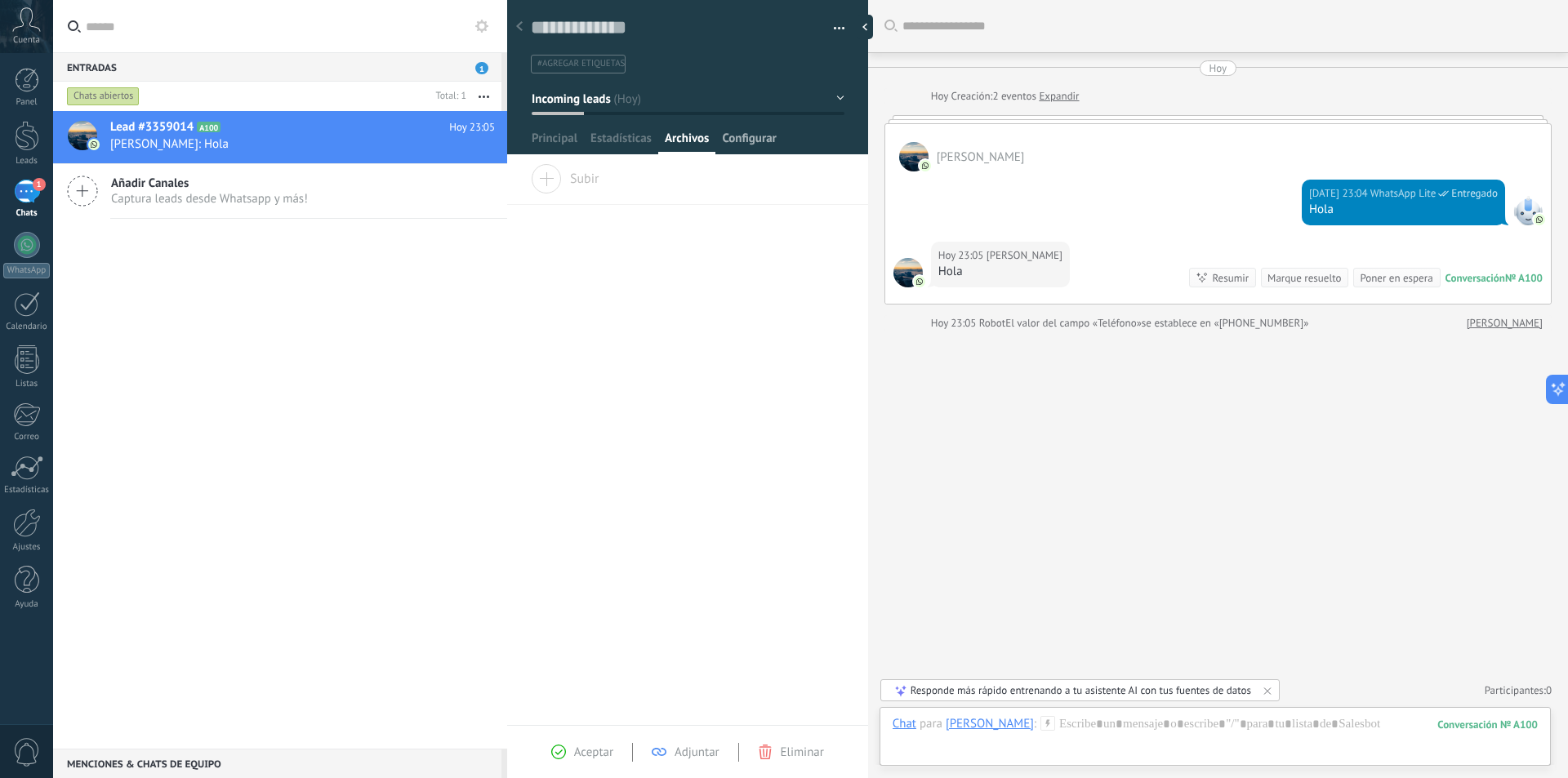
click at [768, 153] on span "Configurar" at bounding box center [749, 142] width 54 height 24
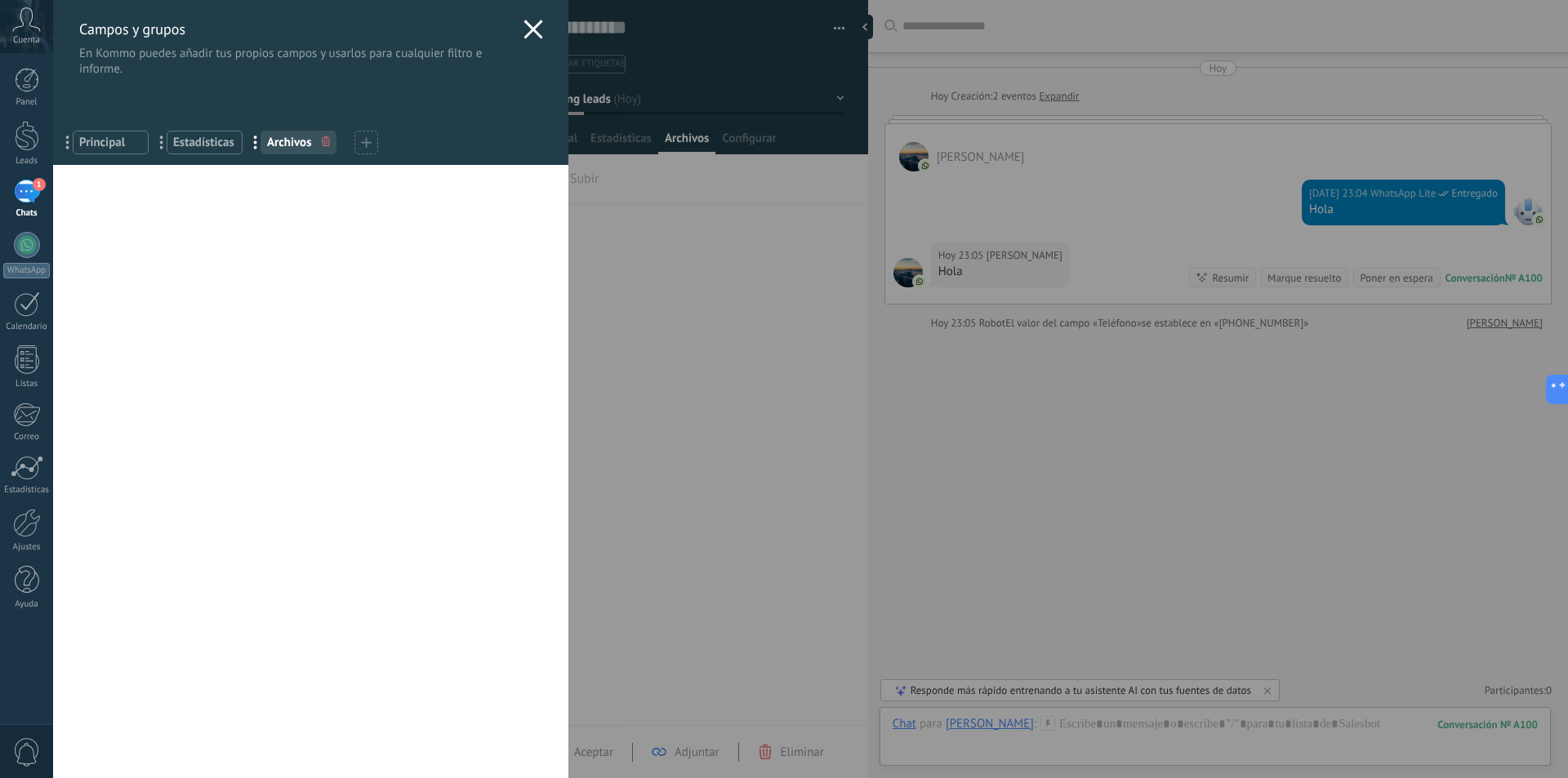
click at [523, 26] on use at bounding box center [533, 29] width 19 height 19
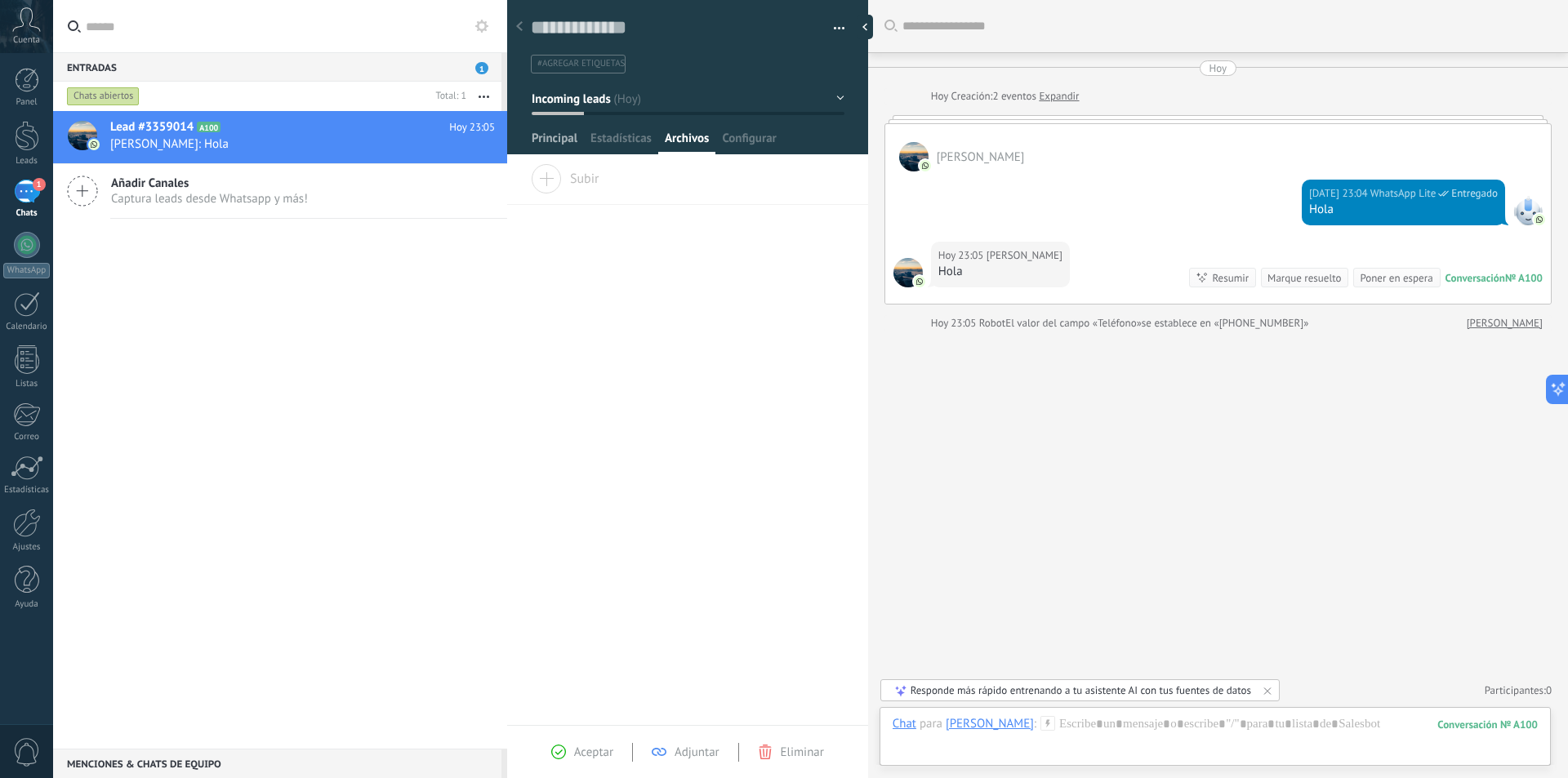
click at [572, 142] on span "Principal" at bounding box center [555, 142] width 46 height 24
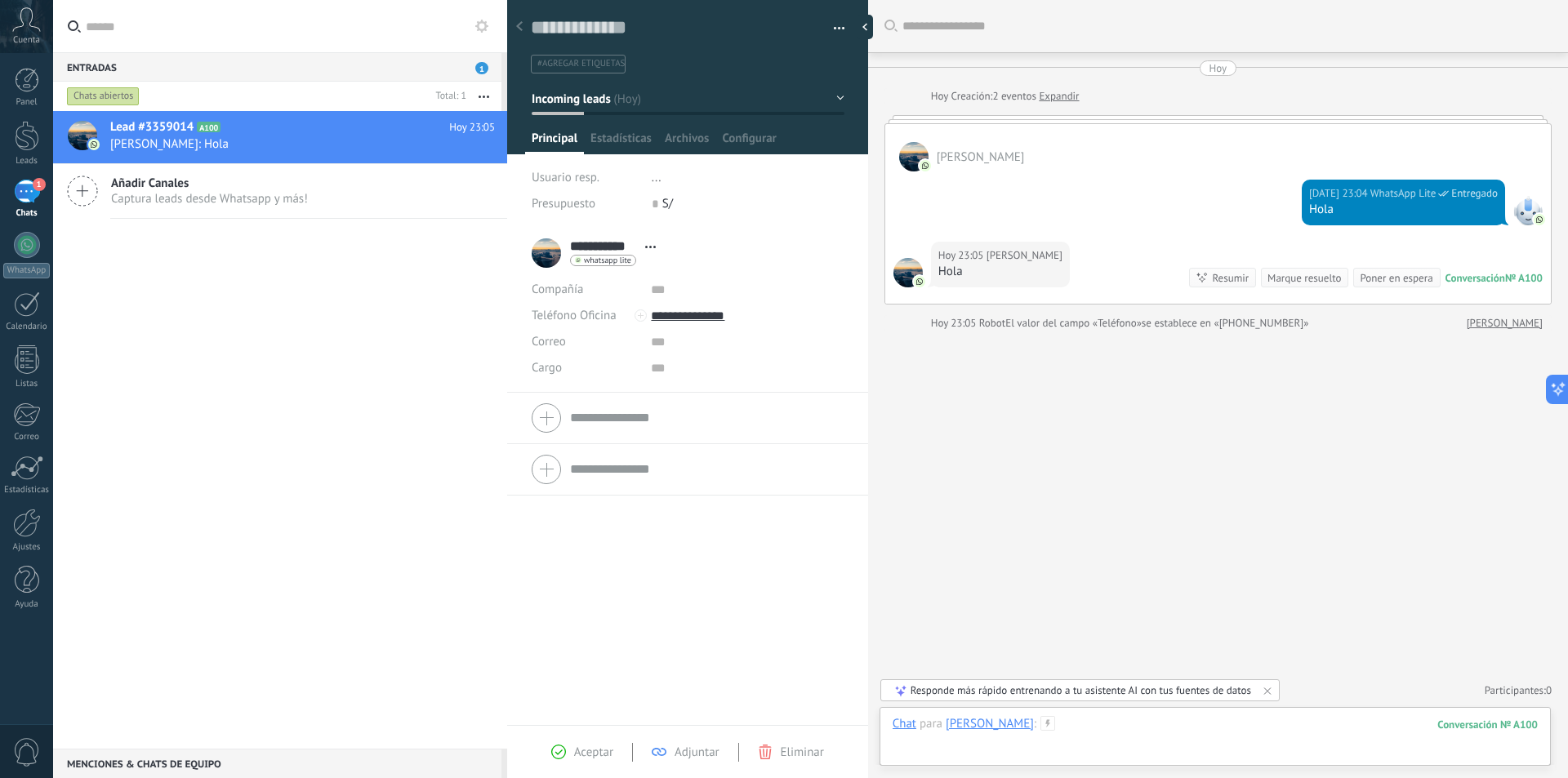
click at [988, 742] on div at bounding box center [1215, 740] width 645 height 49
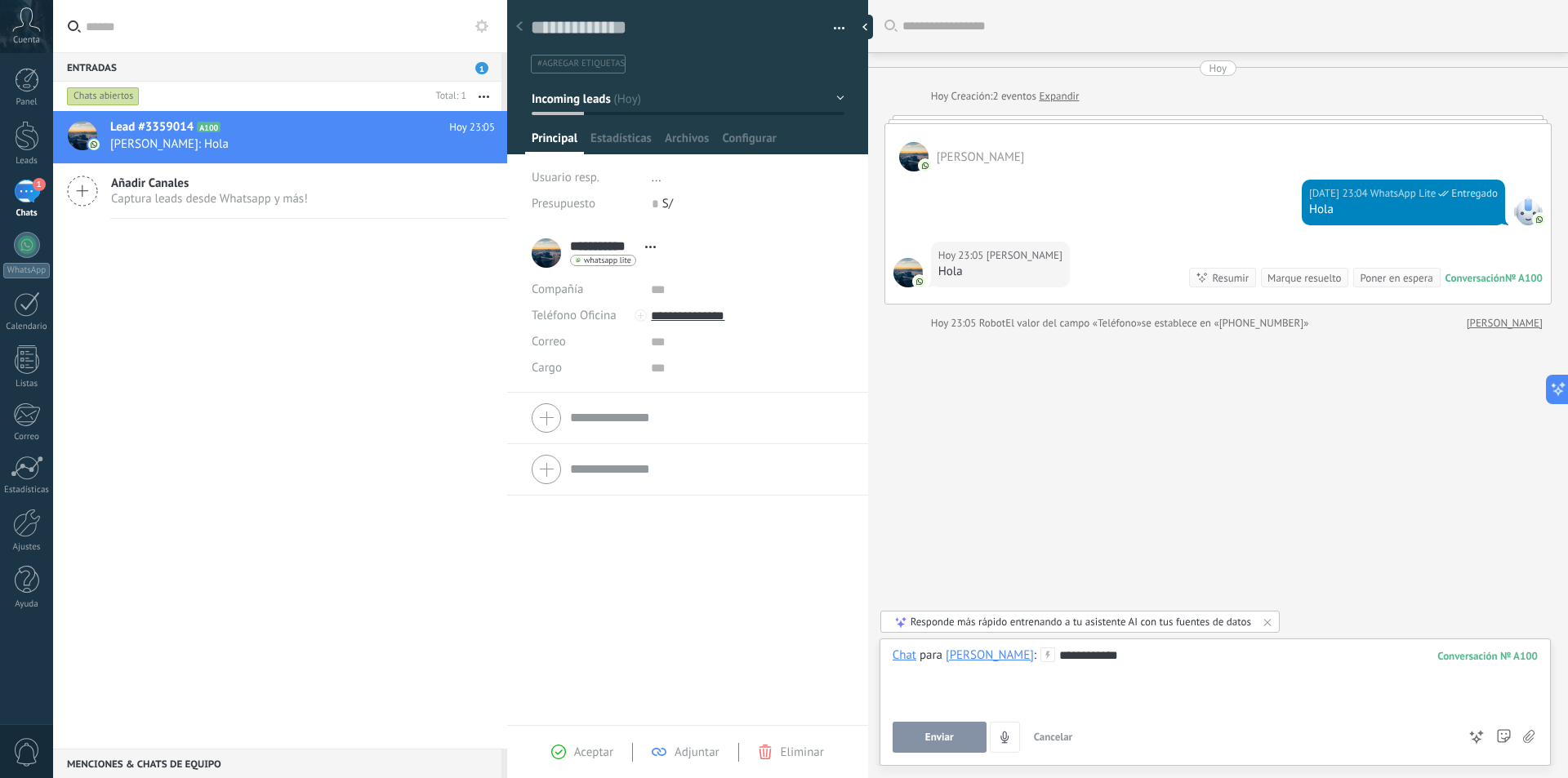
click at [935, 739] on span "Enviar" at bounding box center [940, 737] width 29 height 11
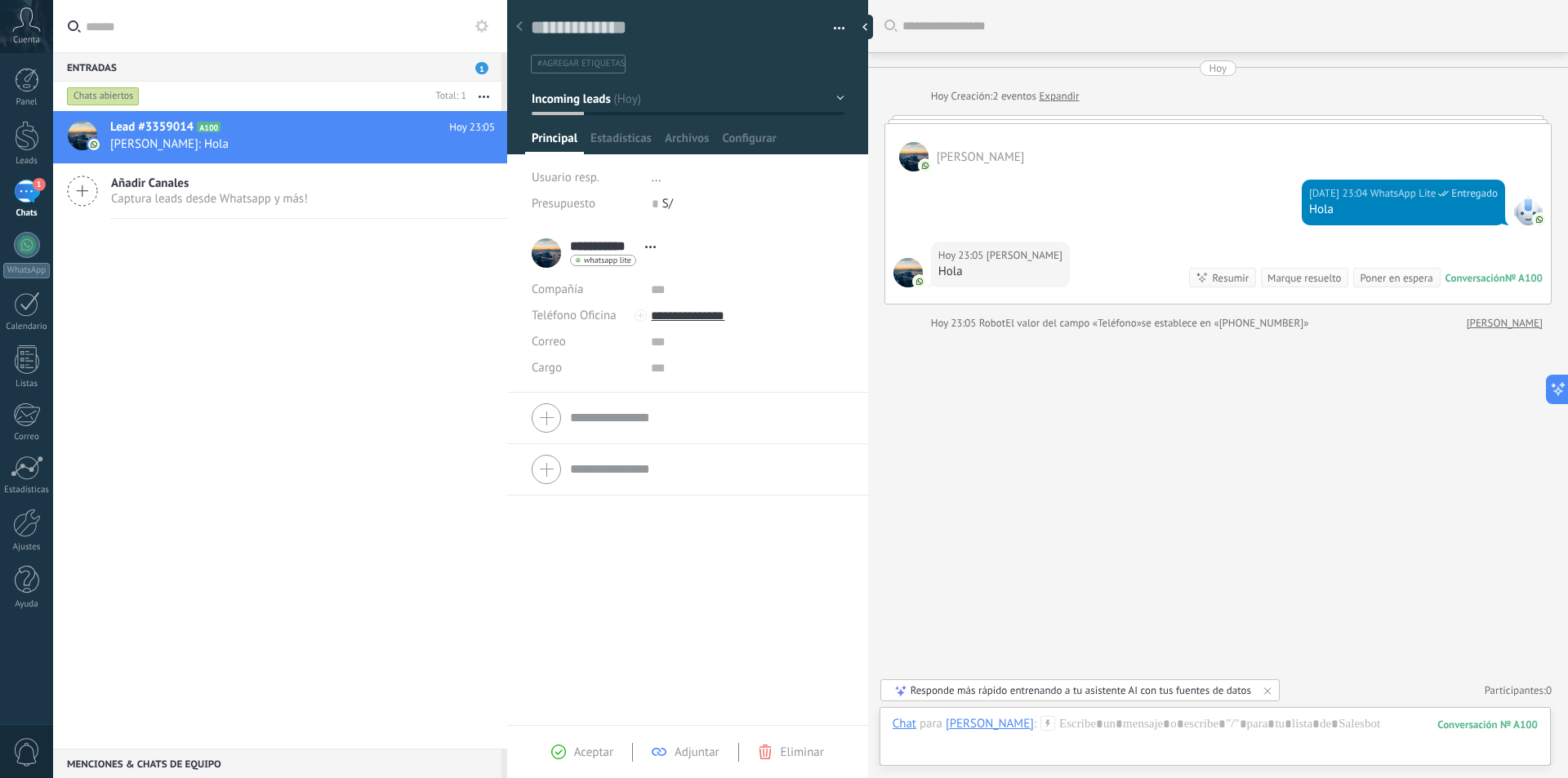
scroll to position [7, 0]
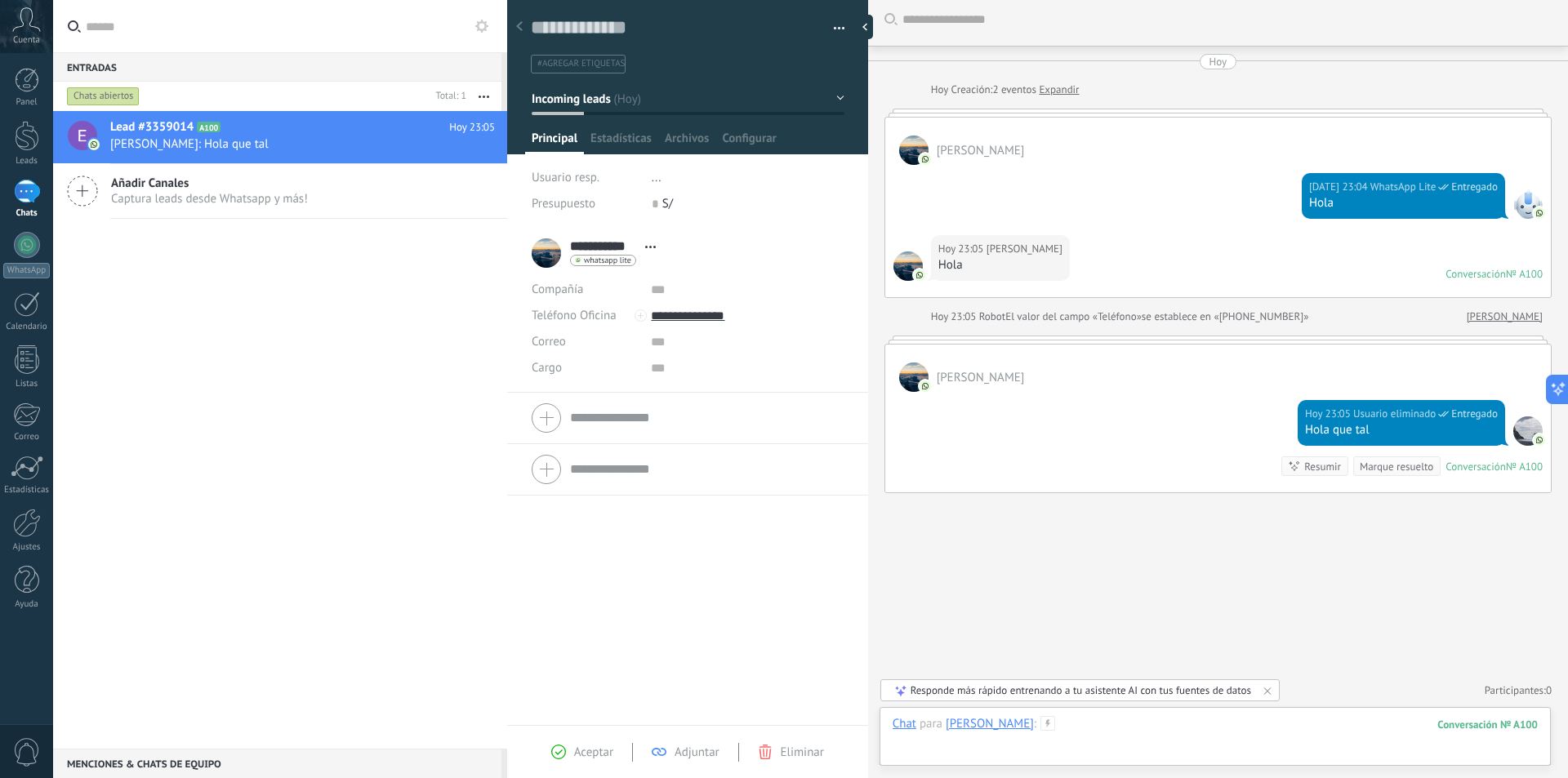
click at [975, 736] on div at bounding box center [1215, 740] width 645 height 49
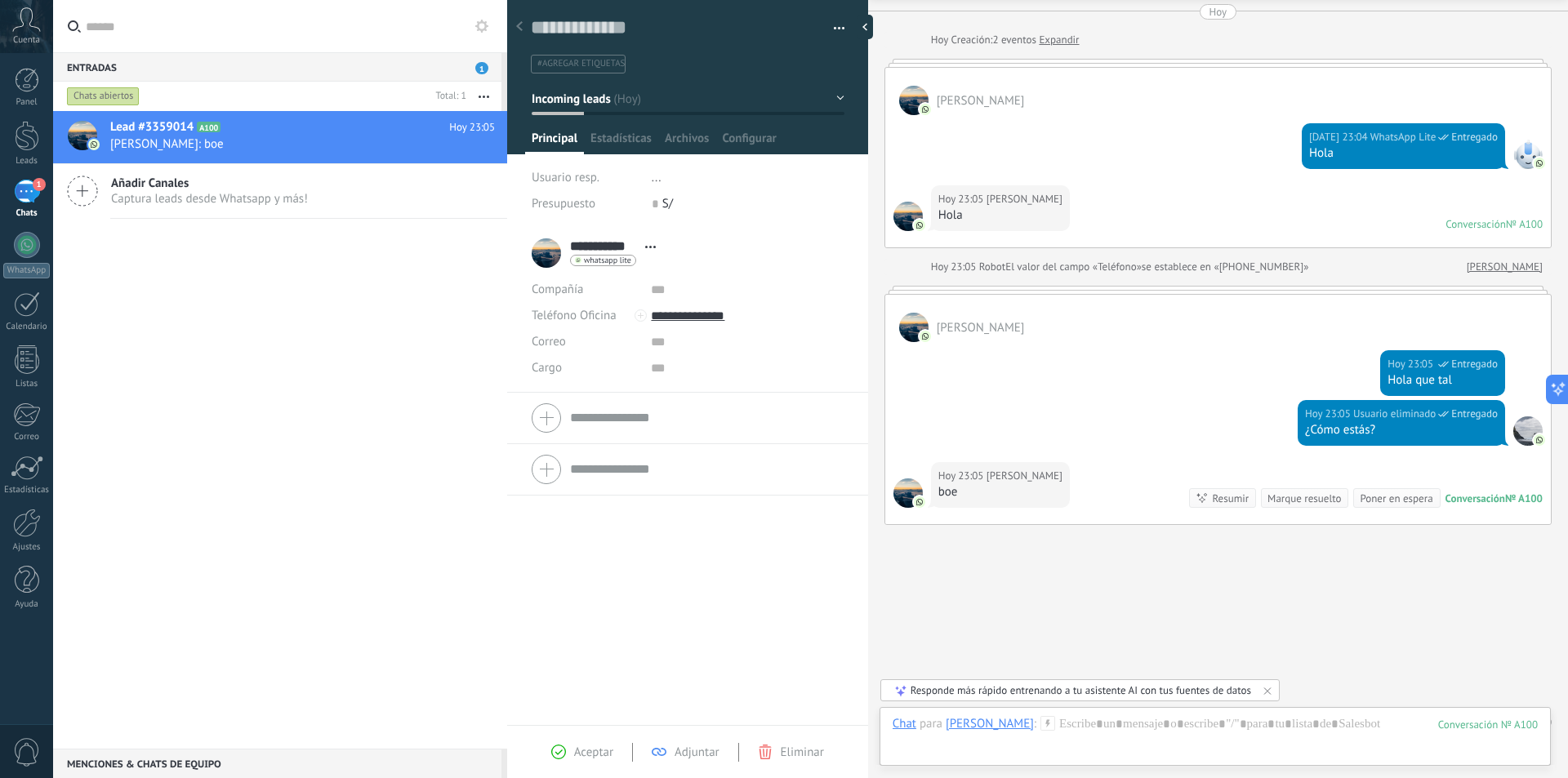
scroll to position [88, 0]
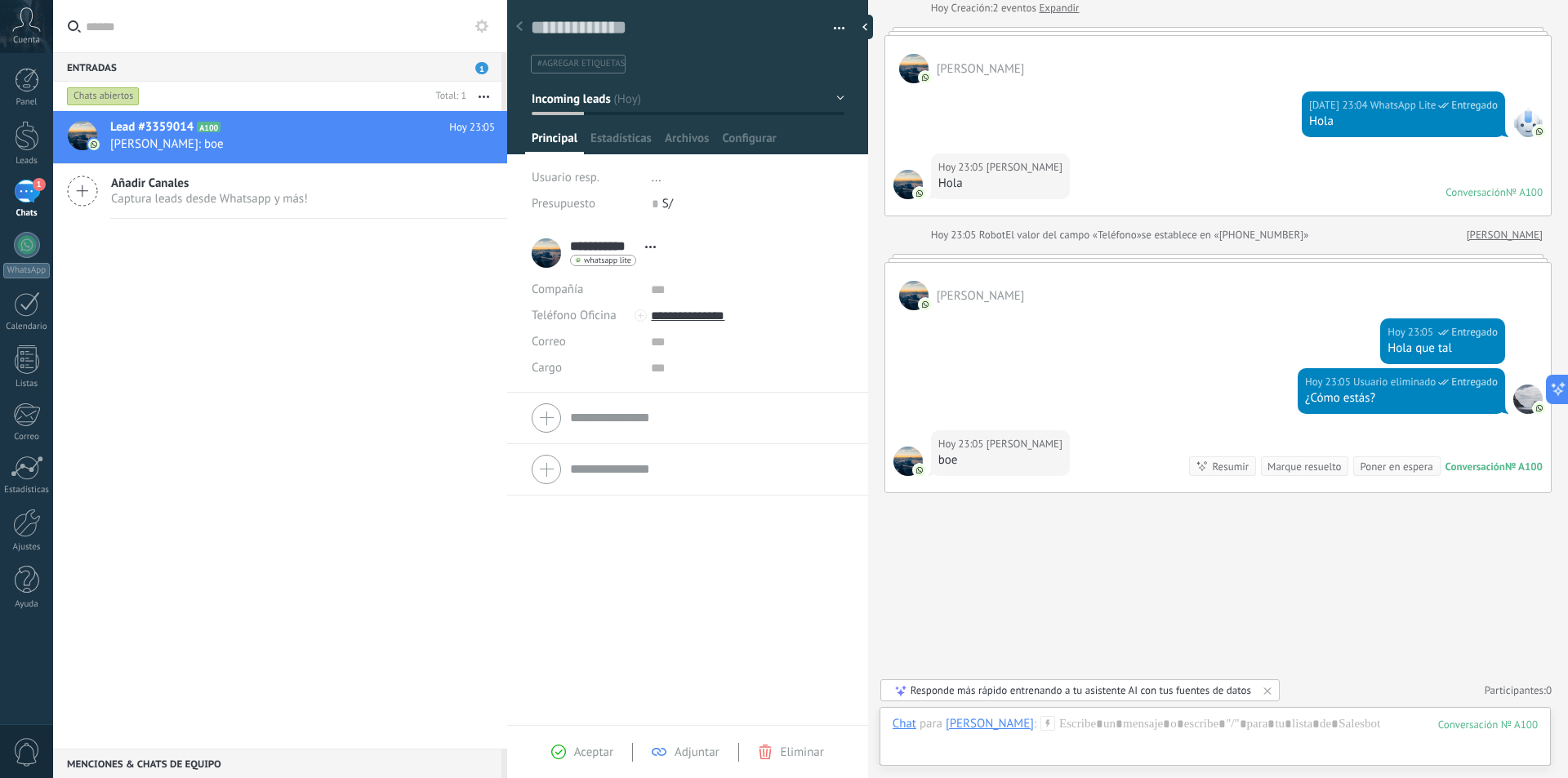
click at [424, 60] on div "Entradas 1" at bounding box center [277, 67] width 448 height 30
click at [23, 92] on div at bounding box center [27, 80] width 25 height 25
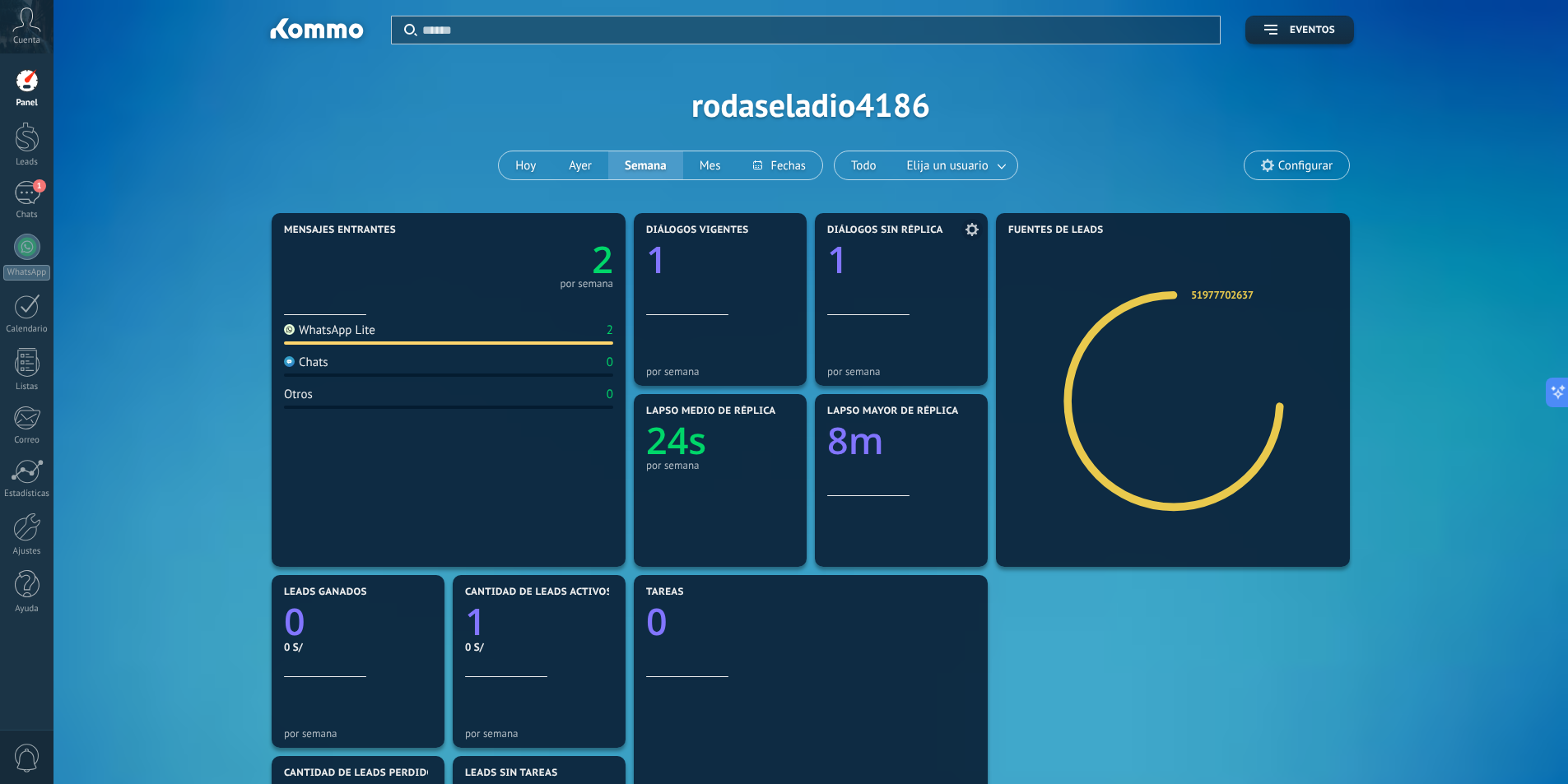
click at [899, 279] on div at bounding box center [901, 285] width 148 height 14
drag, startPoint x: 894, startPoint y: 279, endPoint x: 880, endPoint y: 280, distance: 14.0
click at [25, 152] on link "Leads" at bounding box center [27, 144] width 54 height 46
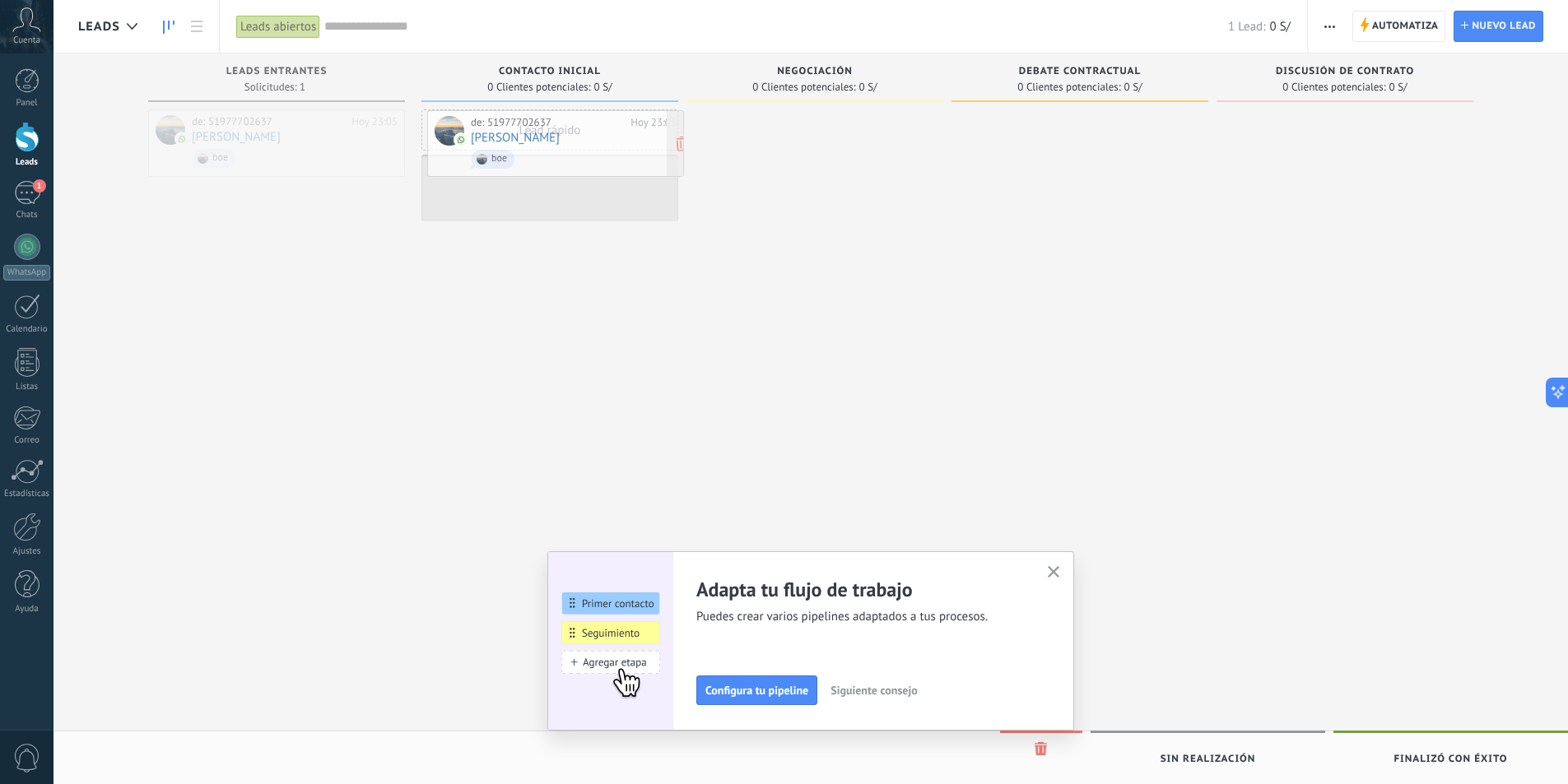
drag, startPoint x: 288, startPoint y: 147, endPoint x: 568, endPoint y: 147, distance: 280.0
drag, startPoint x: 604, startPoint y: 195, endPoint x: 386, endPoint y: 159, distance: 221.0
drag, startPoint x: 572, startPoint y: 195, endPoint x: 300, endPoint y: 153, distance: 275.2
drag, startPoint x: 570, startPoint y: 201, endPoint x: 280, endPoint y: 148, distance: 294.8
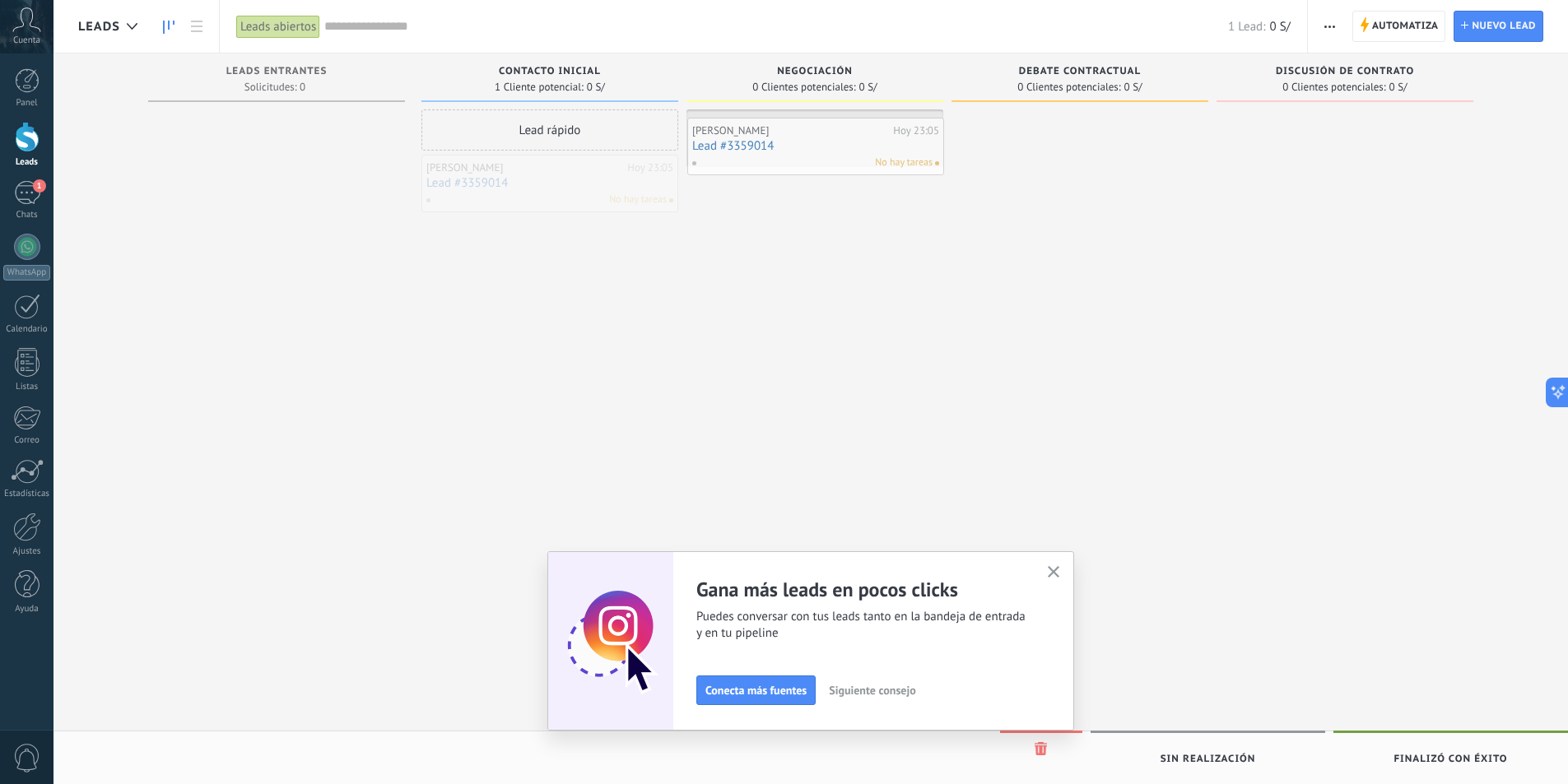
drag, startPoint x: 579, startPoint y: 183, endPoint x: 895, endPoint y: 136, distance: 319.5
drag, startPoint x: 863, startPoint y: 133, endPoint x: 568, endPoint y: 194, distance: 301.2
drag, startPoint x: 863, startPoint y: 145, endPoint x: 601, endPoint y: 201, distance: 267.9
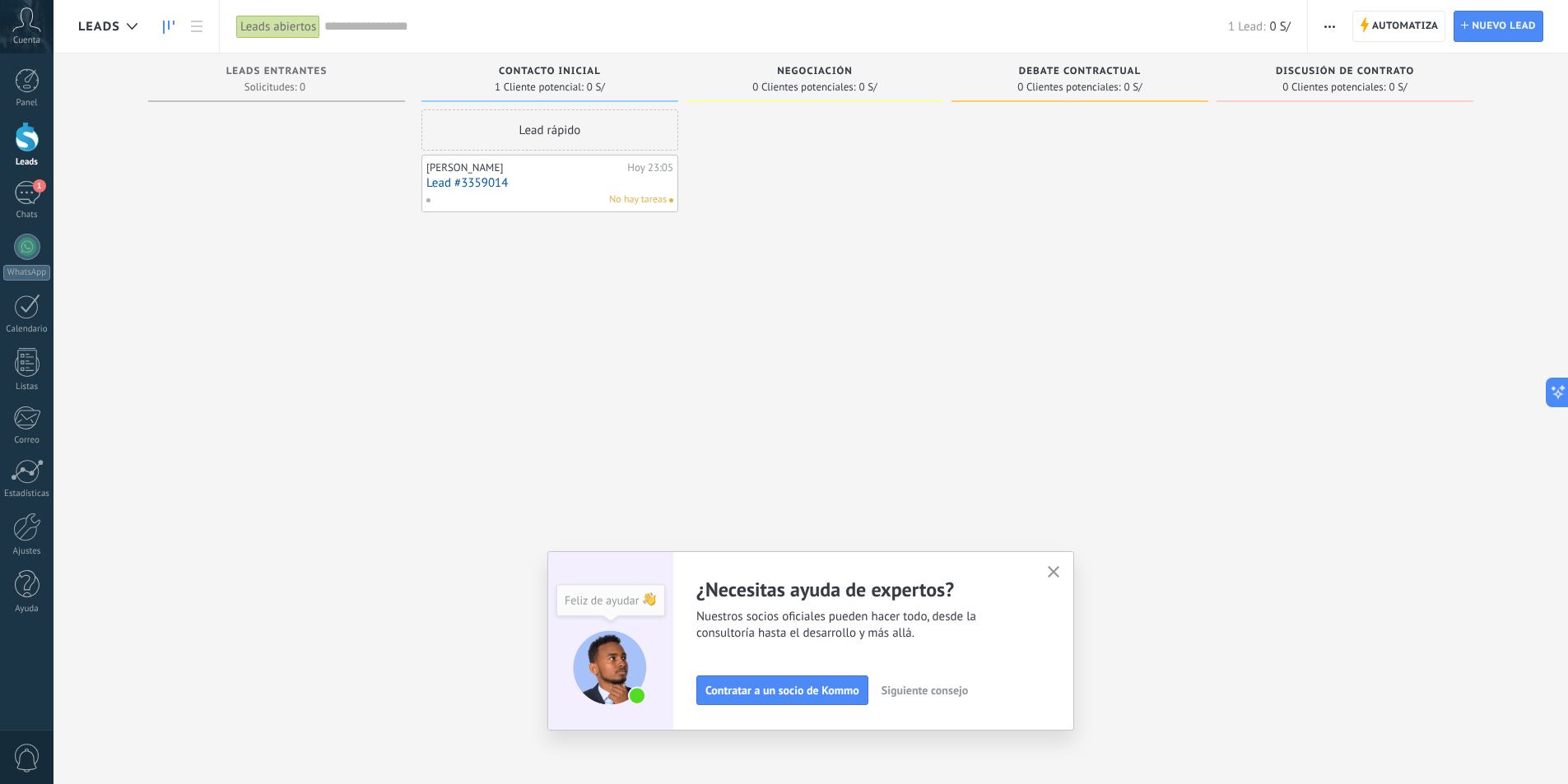
click at [1060, 573] on use "button" at bounding box center [1053, 572] width 13 height 13
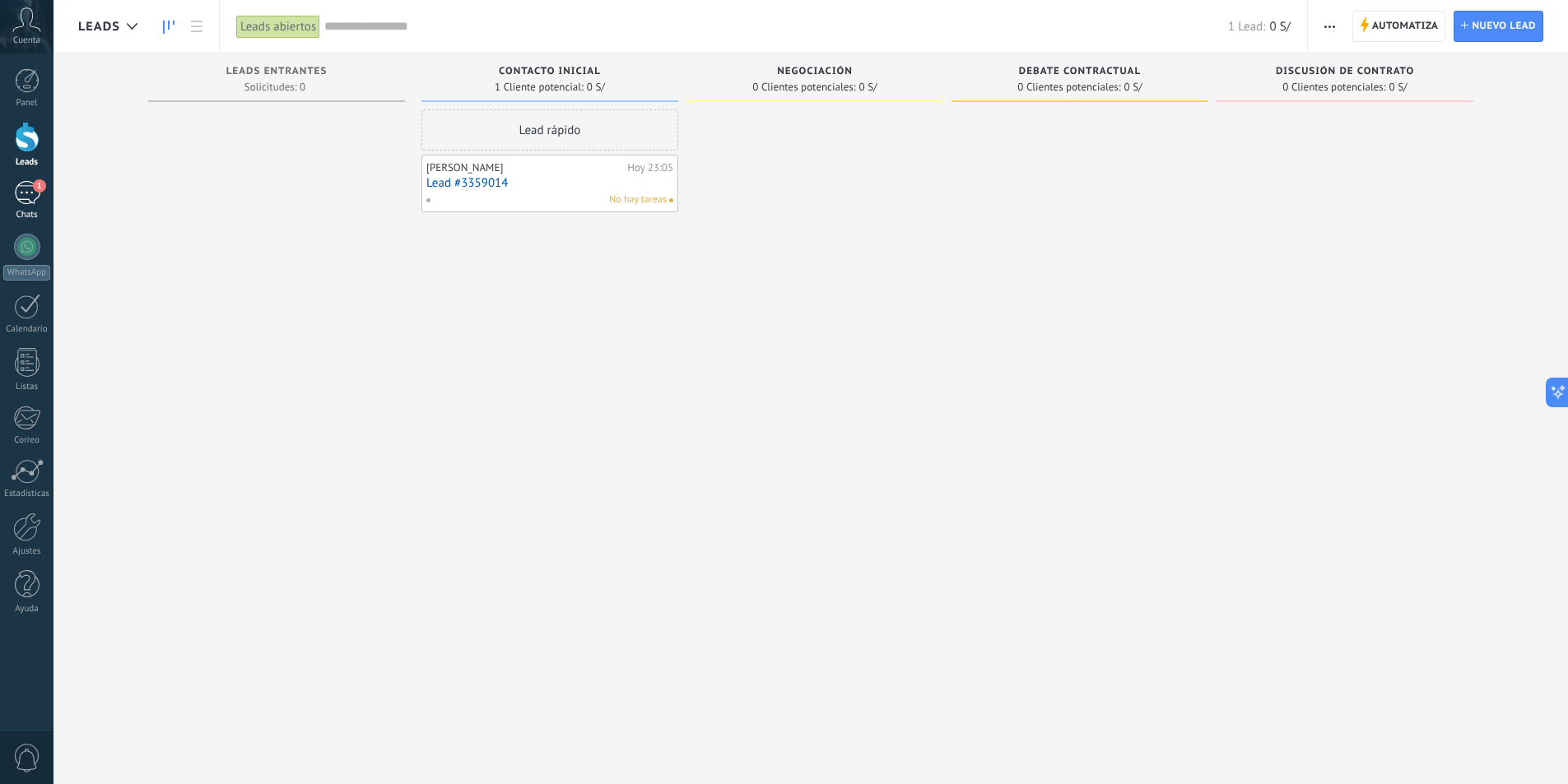
click at [35, 203] on div "1" at bounding box center [27, 193] width 26 height 24
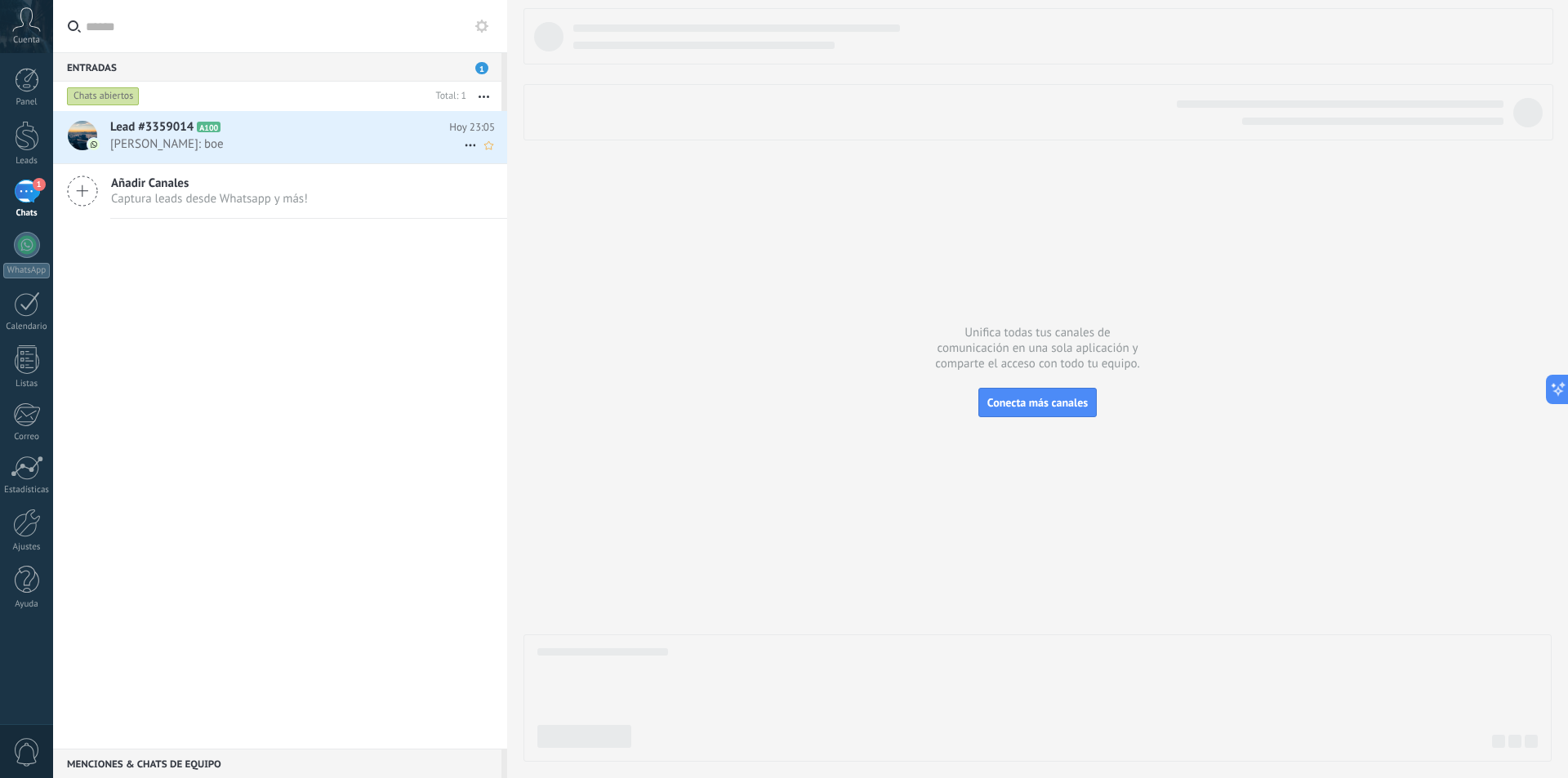
click at [308, 148] on span "[PERSON_NAME]: boe" at bounding box center [287, 144] width 354 height 15
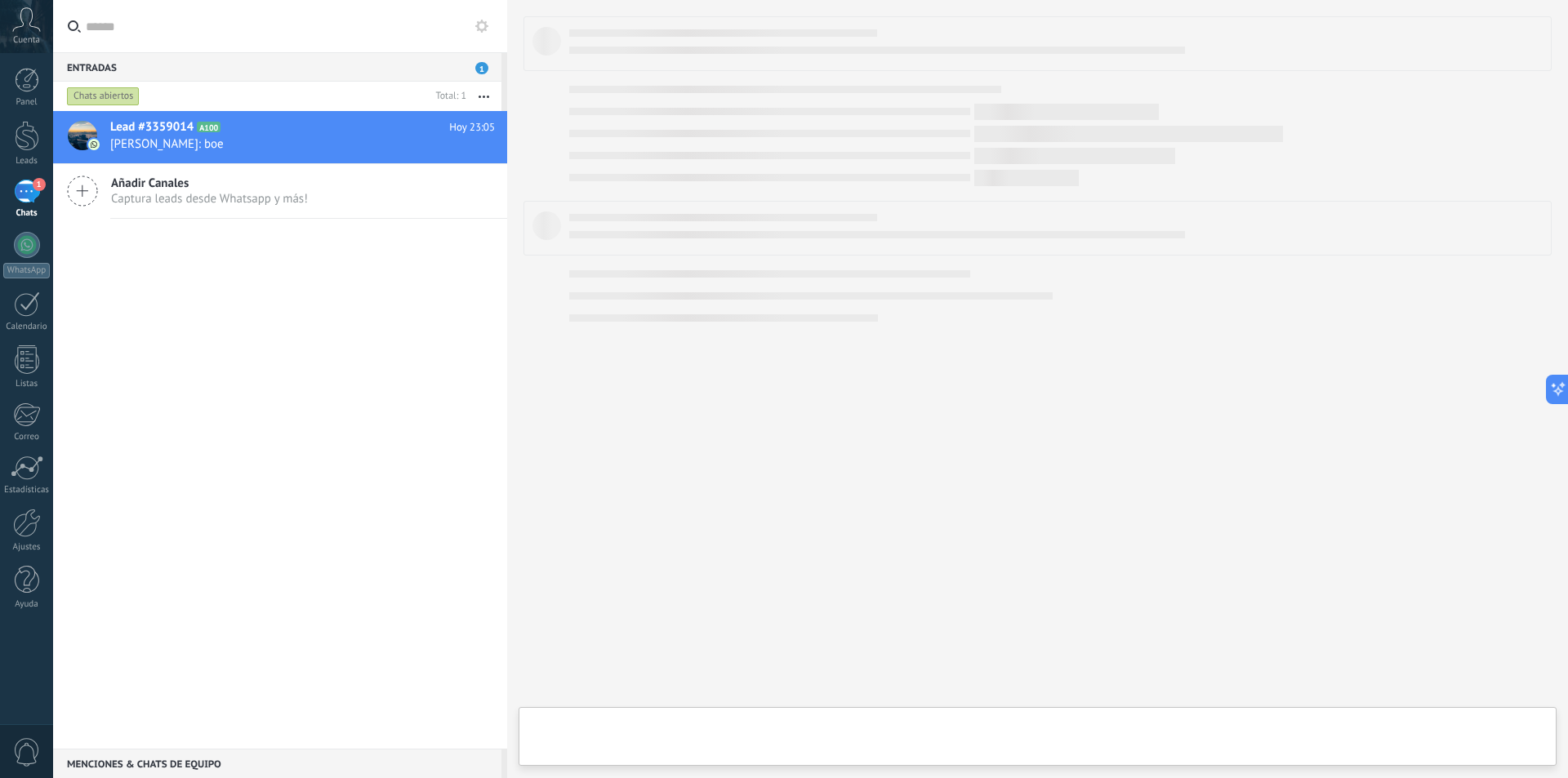
type textarea "**********"
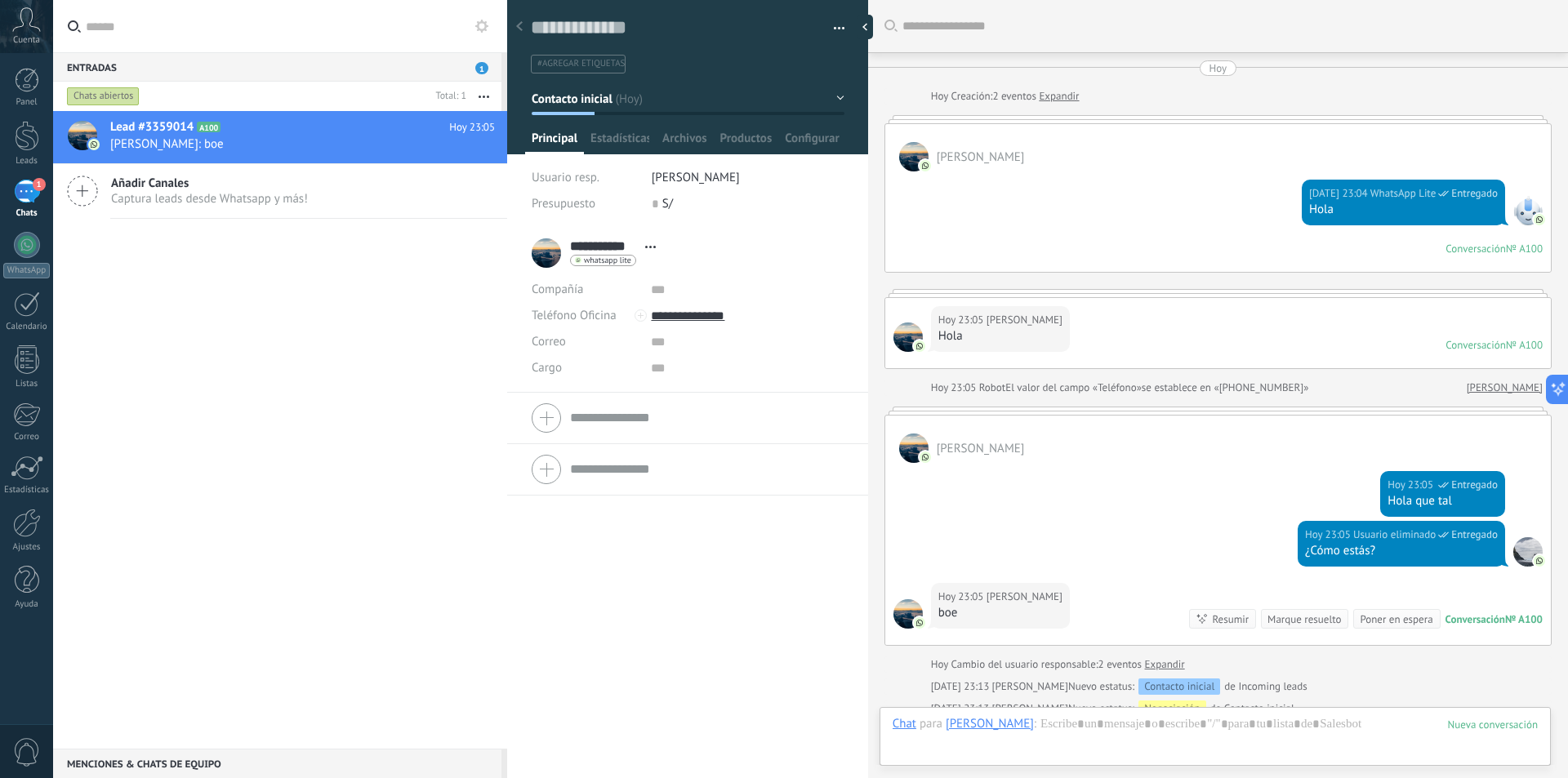
scroll to position [290, 0]
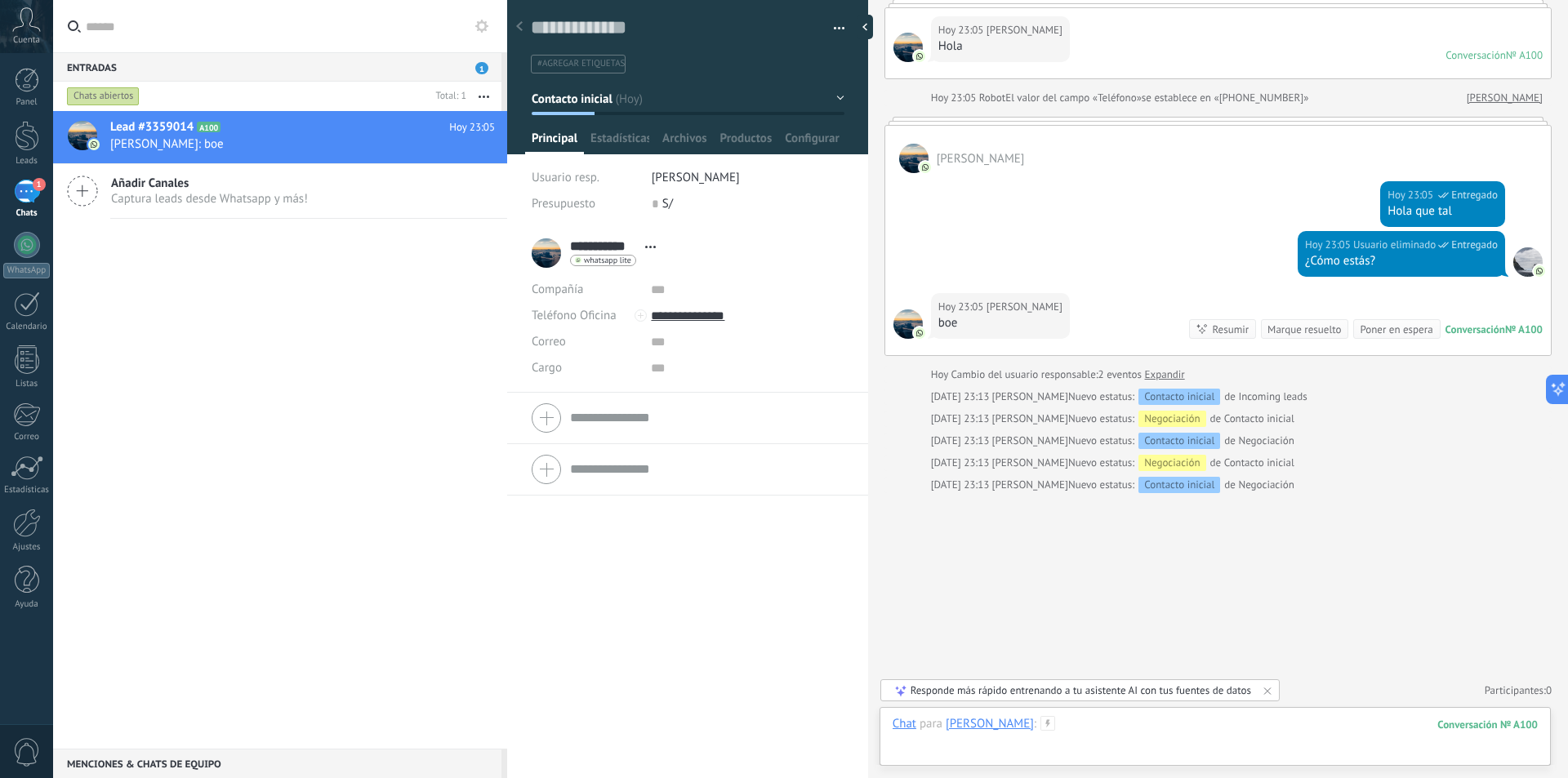
click at [1121, 743] on div at bounding box center [1215, 740] width 645 height 49
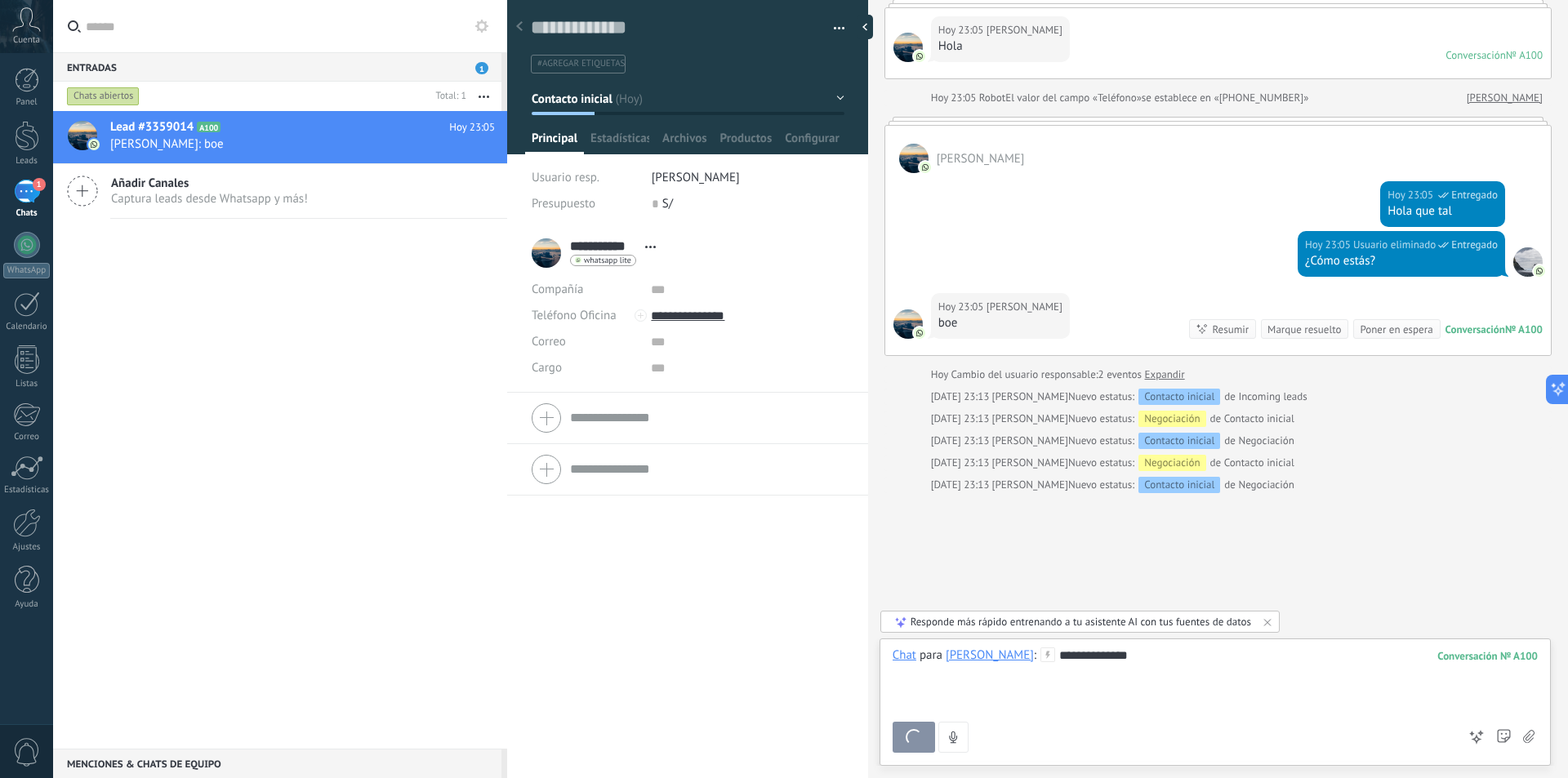
scroll to position [279, 0]
